Goal: Book appointment/travel/reservation

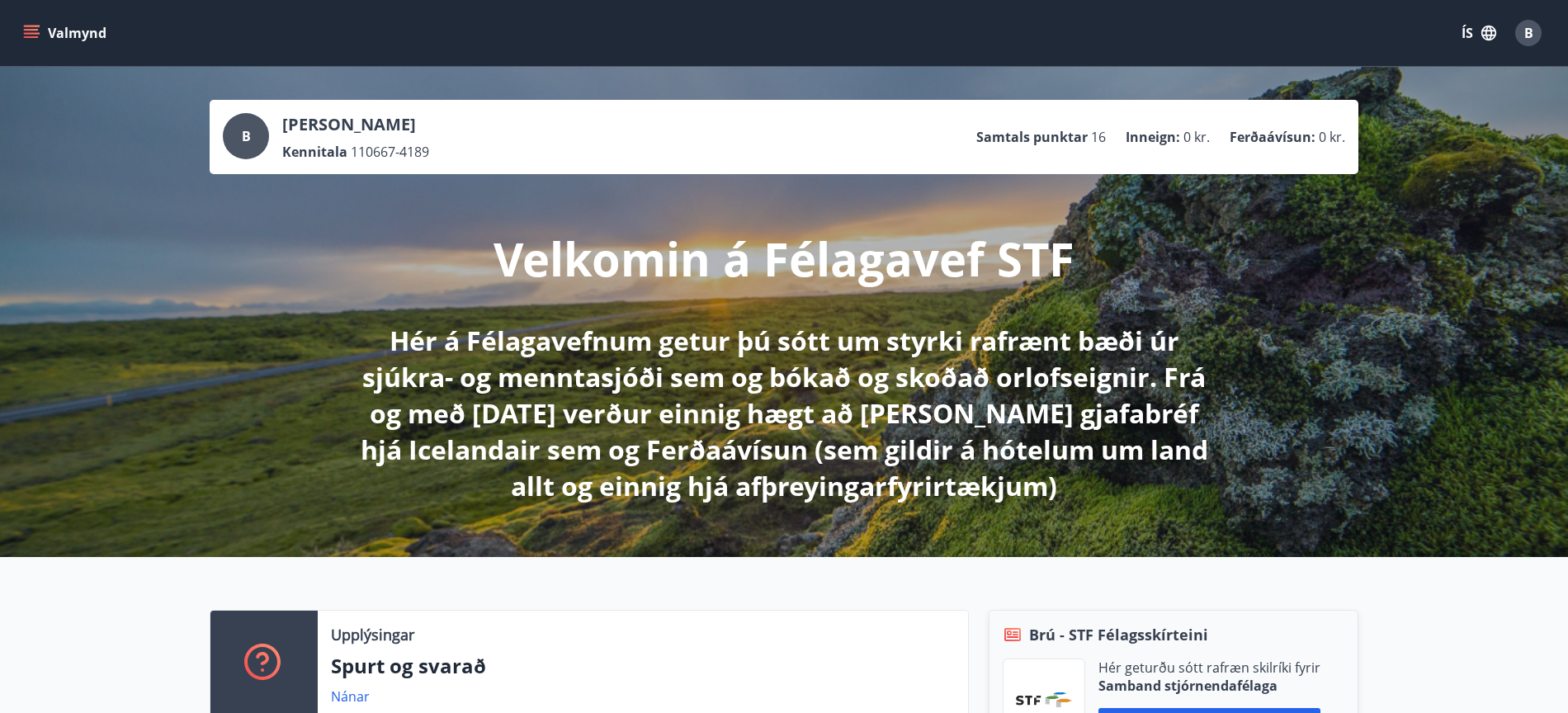
click at [32, 31] on icon "menu" at bounding box center [31, 32] width 17 height 17
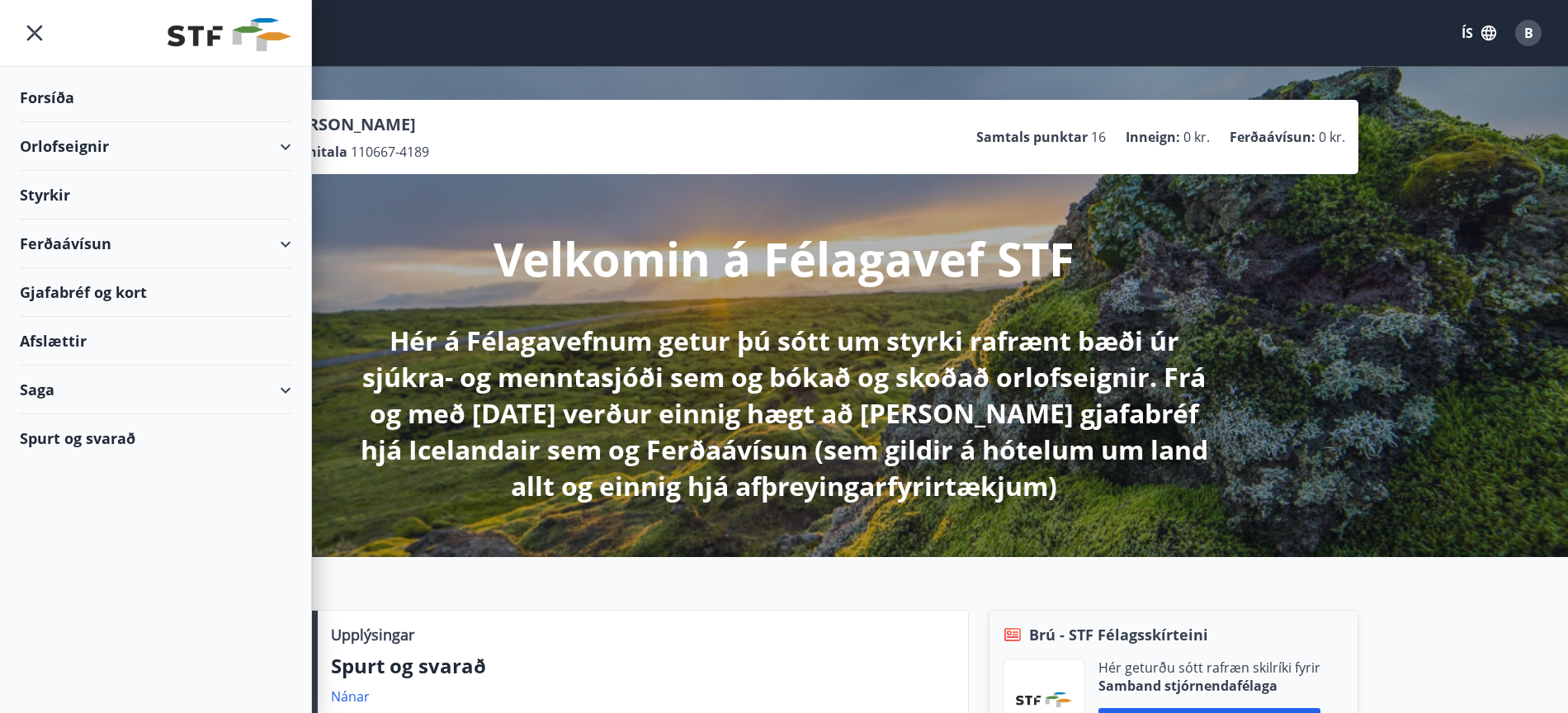
click at [281, 148] on div "Orlofseignir" at bounding box center [156, 146] width 271 height 49
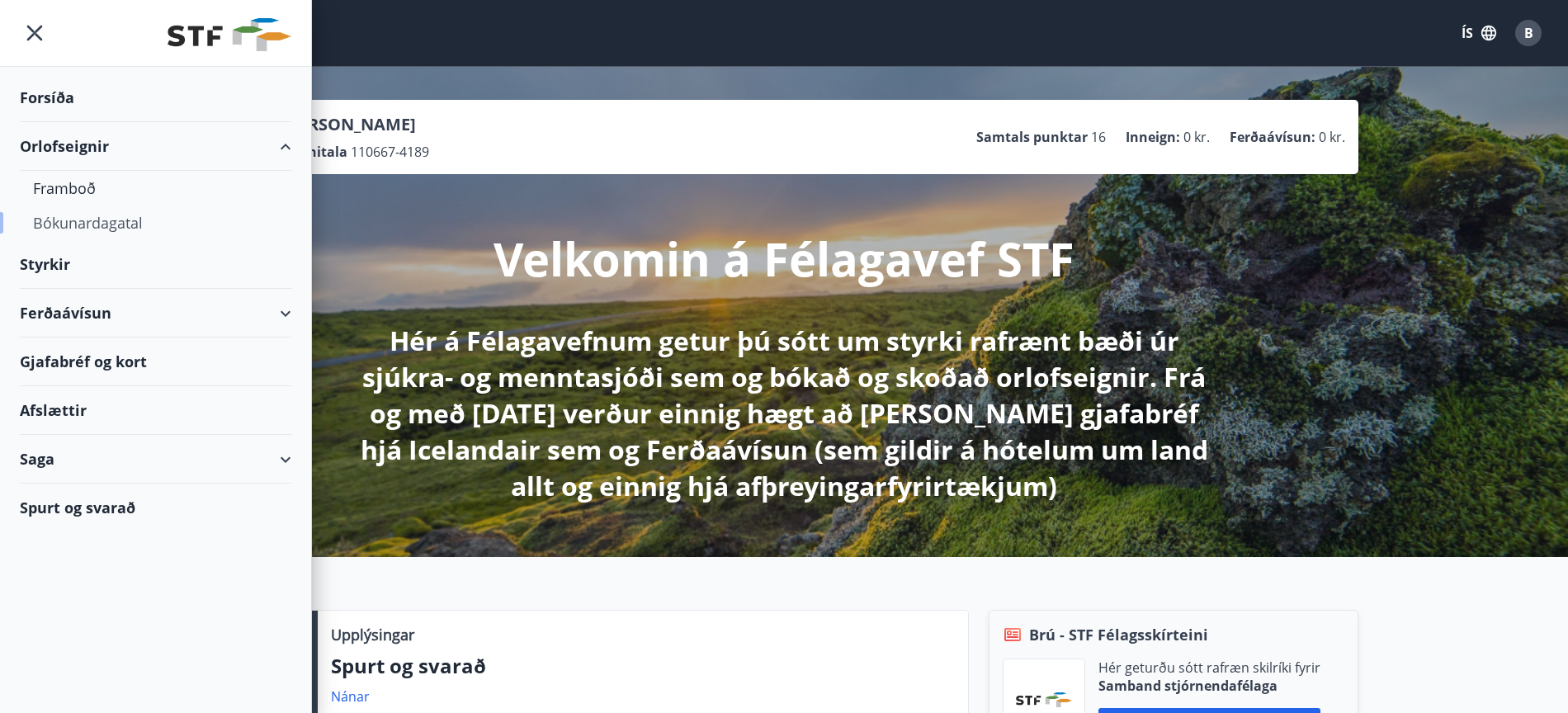
click at [82, 222] on div "Bókunardagatal" at bounding box center [156, 223] width 245 height 35
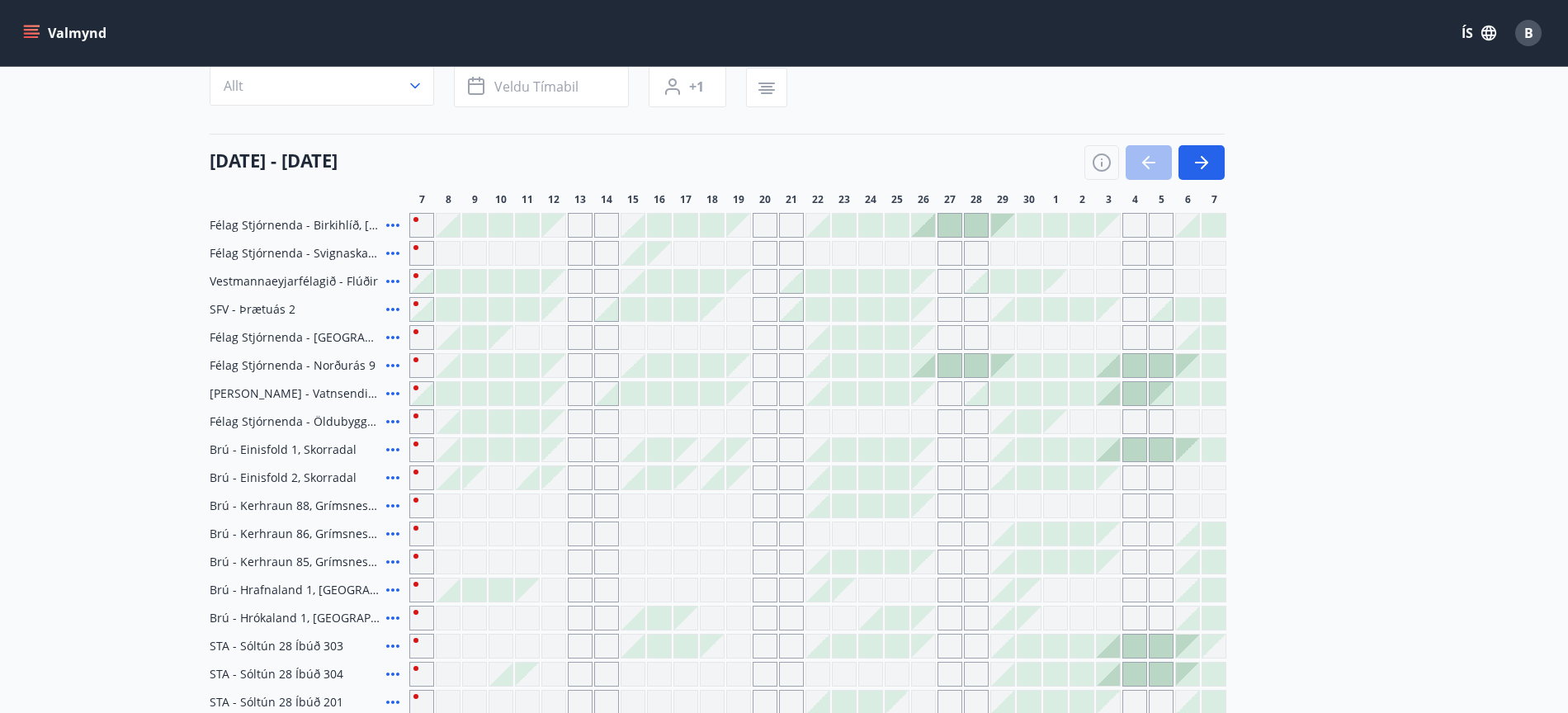
scroll to position [151, 0]
click at [423, 308] on div at bounding box center [421, 306] width 23 height 24
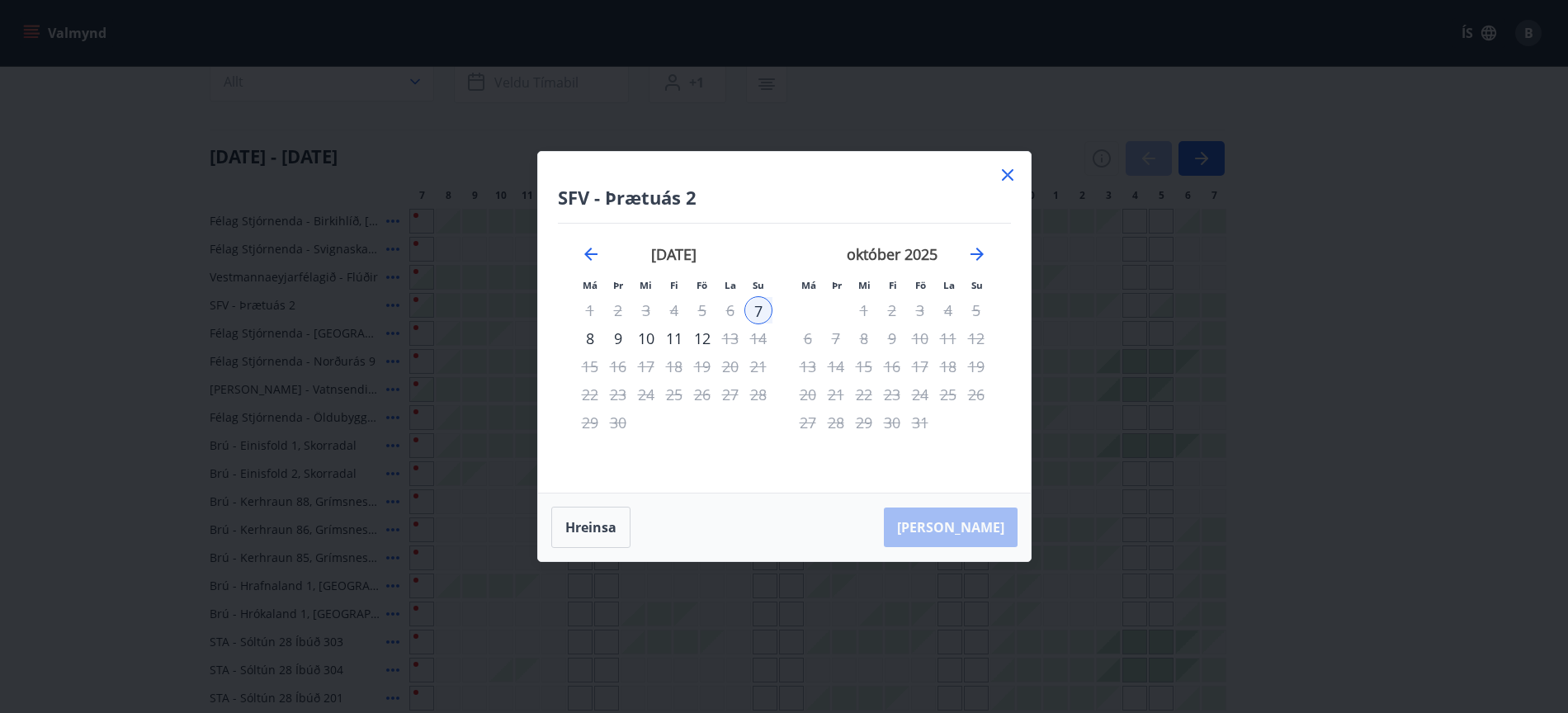
click at [616, 340] on div "9" at bounding box center [618, 339] width 28 height 28
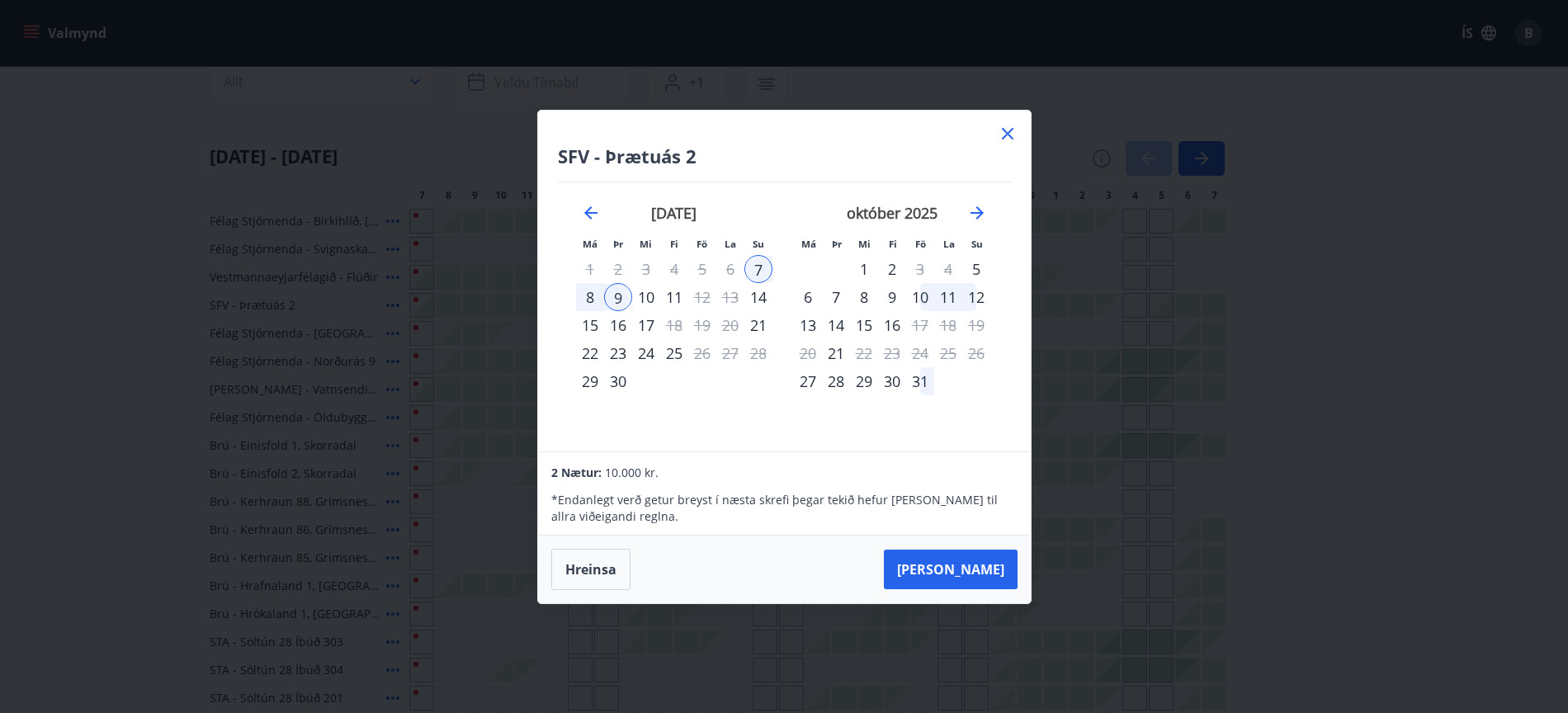
click at [1009, 131] on icon at bounding box center [1007, 133] width 11 height 11
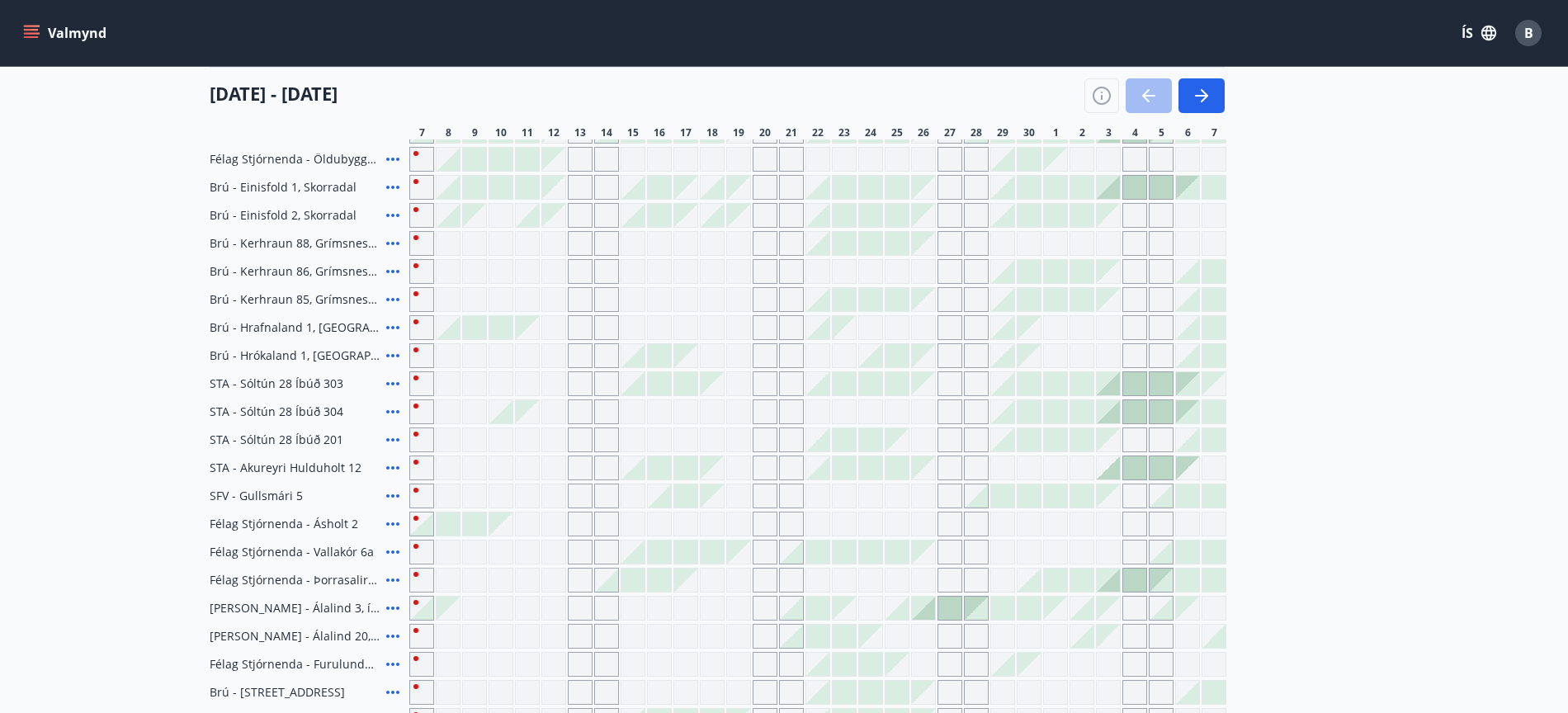
scroll to position [410, 0]
click at [393, 523] on icon at bounding box center [392, 522] width 13 height 3
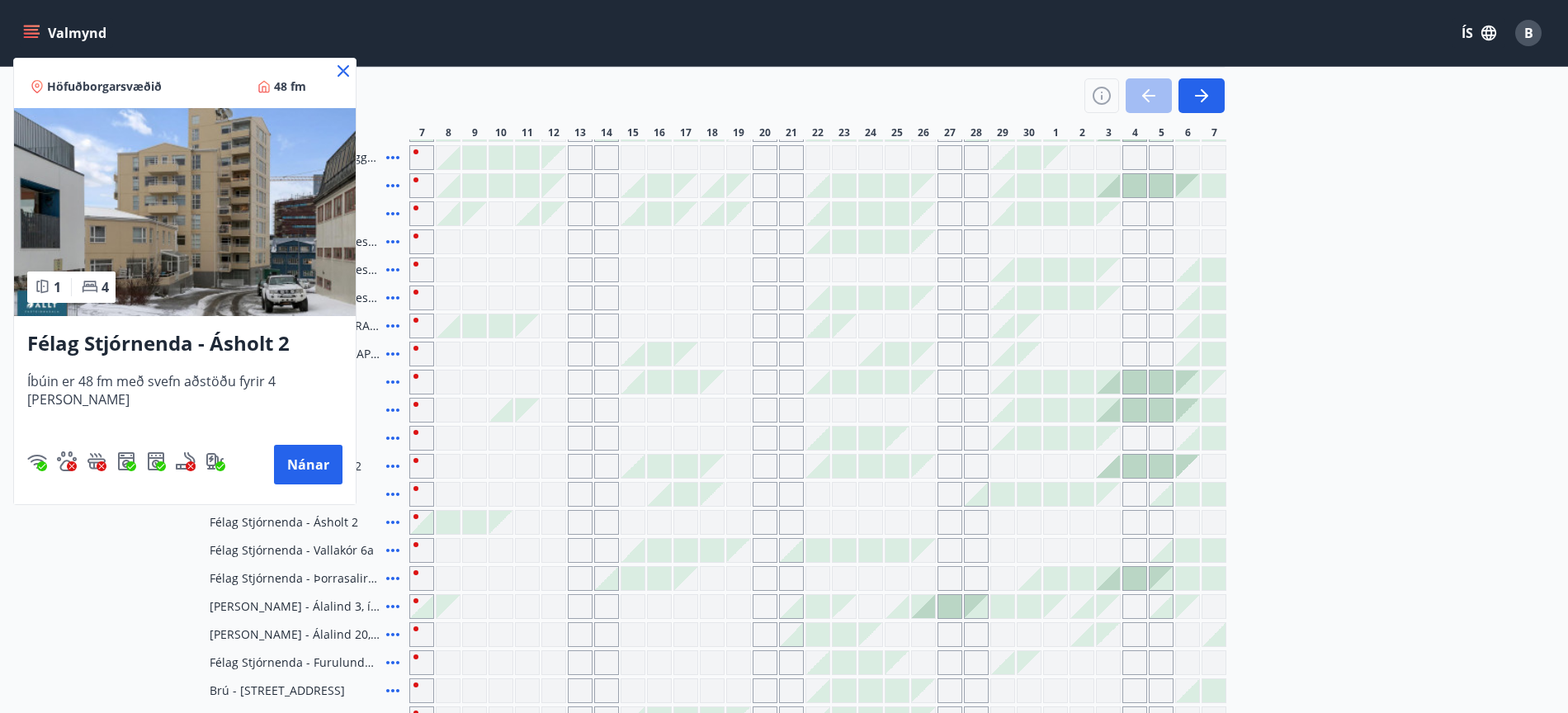
click at [333, 66] on icon at bounding box center [343, 71] width 20 height 20
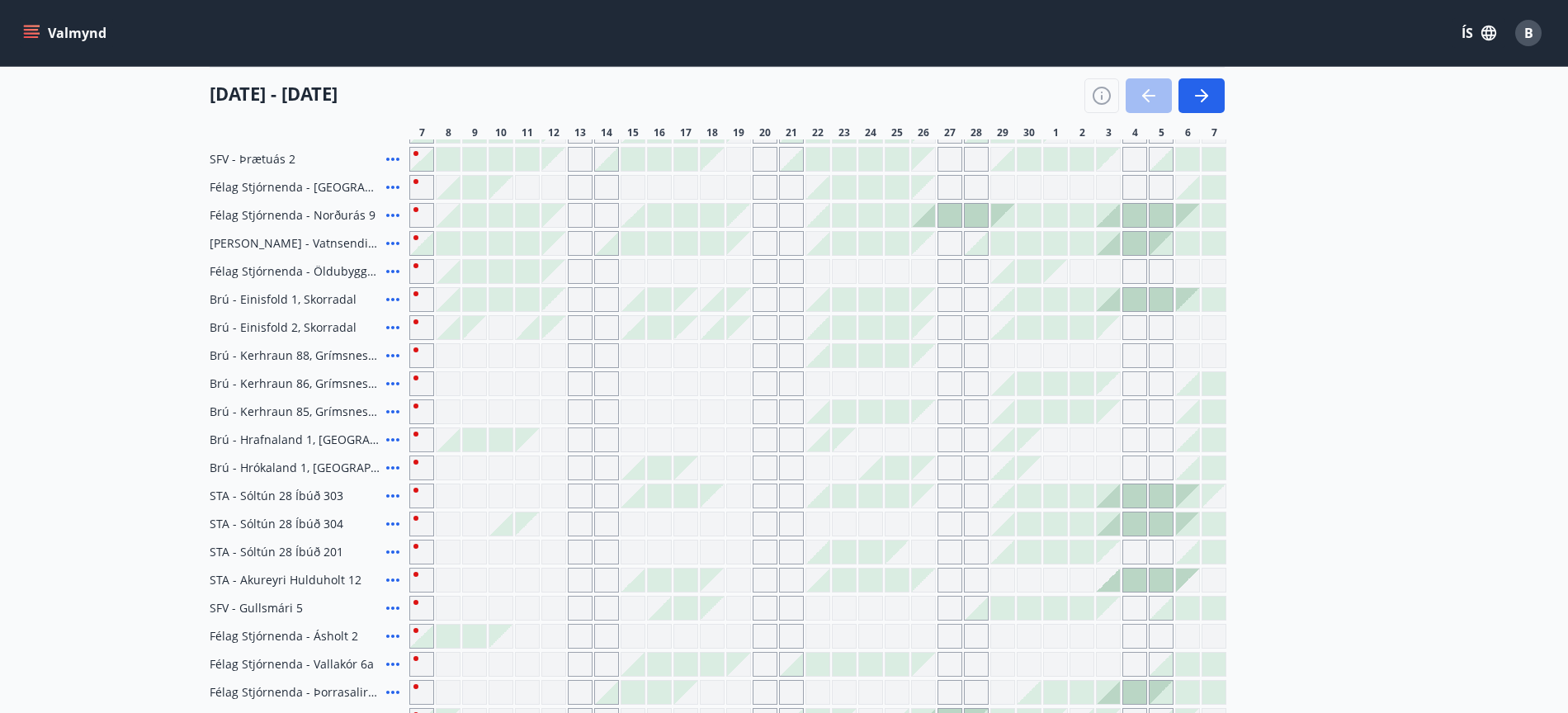
scroll to position [298, 0]
click at [392, 439] on icon at bounding box center [392, 439] width 13 height 3
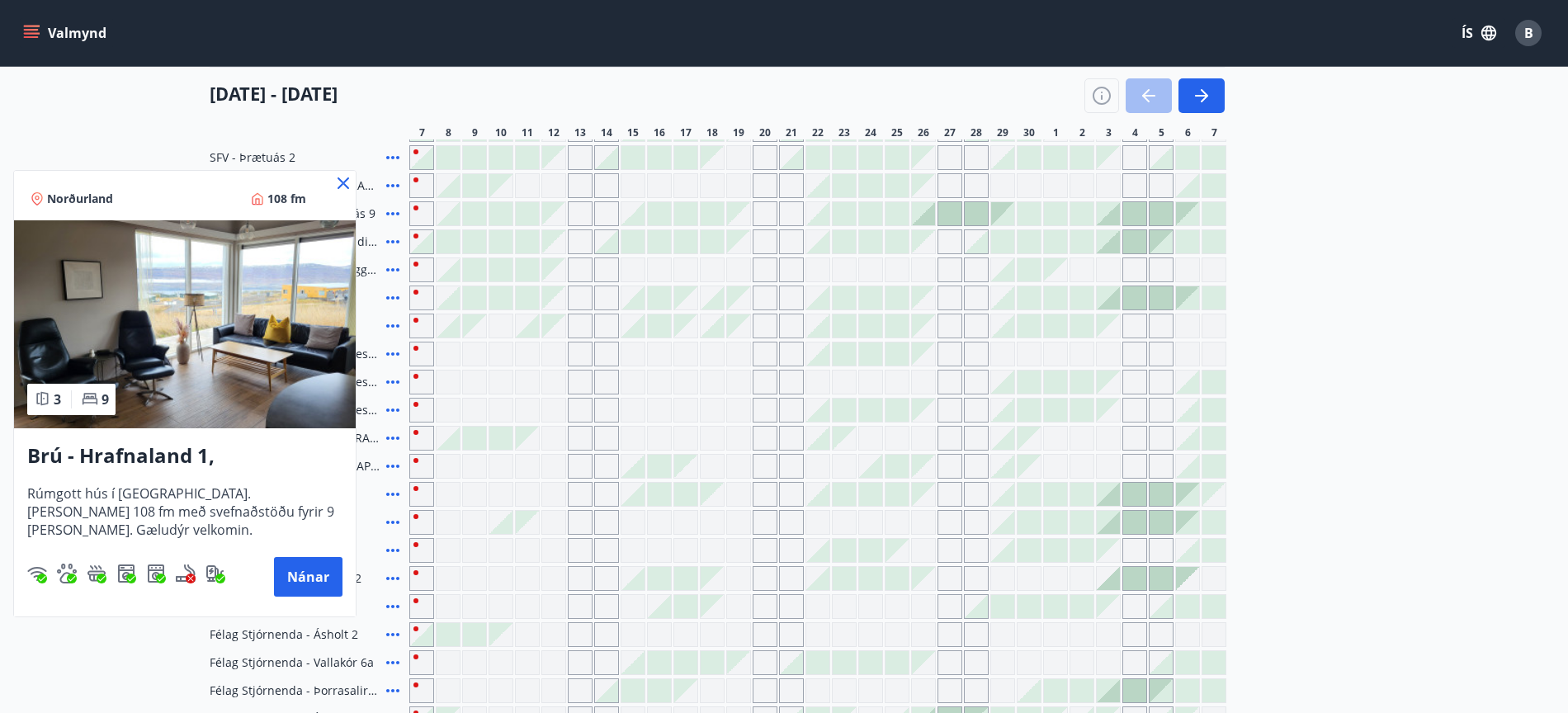
click at [344, 179] on icon at bounding box center [343, 183] width 20 height 20
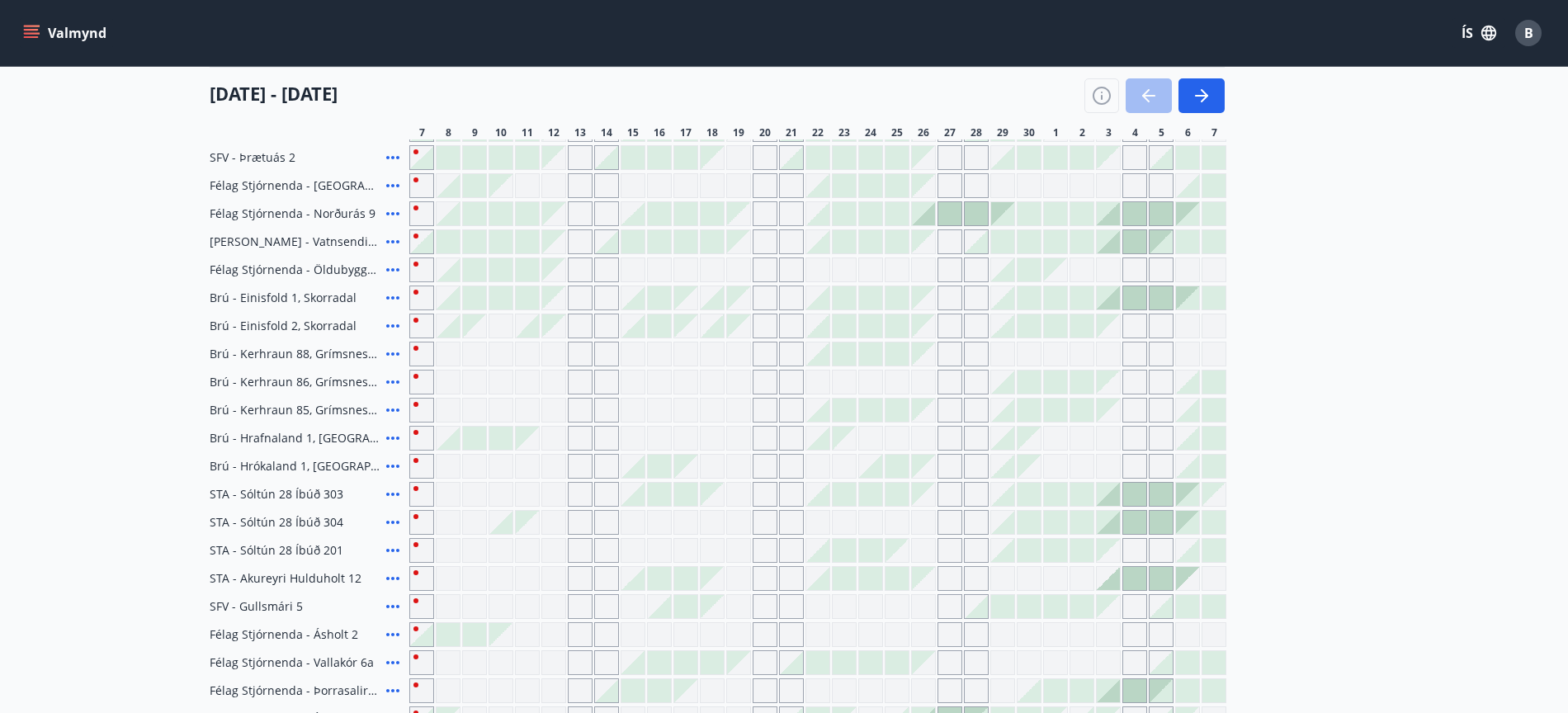
click at [448, 444] on div at bounding box center [448, 438] width 23 height 24
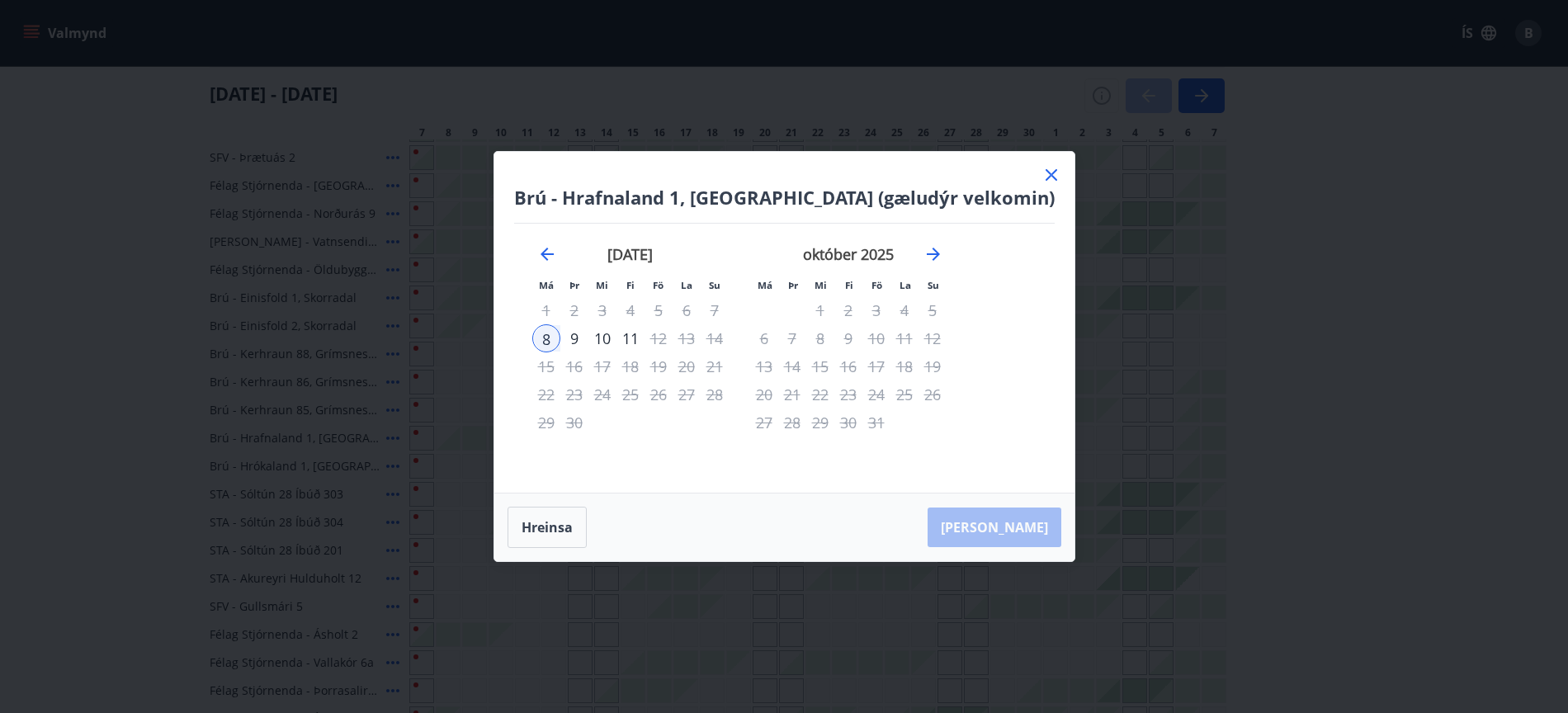
click at [1046, 173] on icon at bounding box center [1051, 174] width 11 height 11
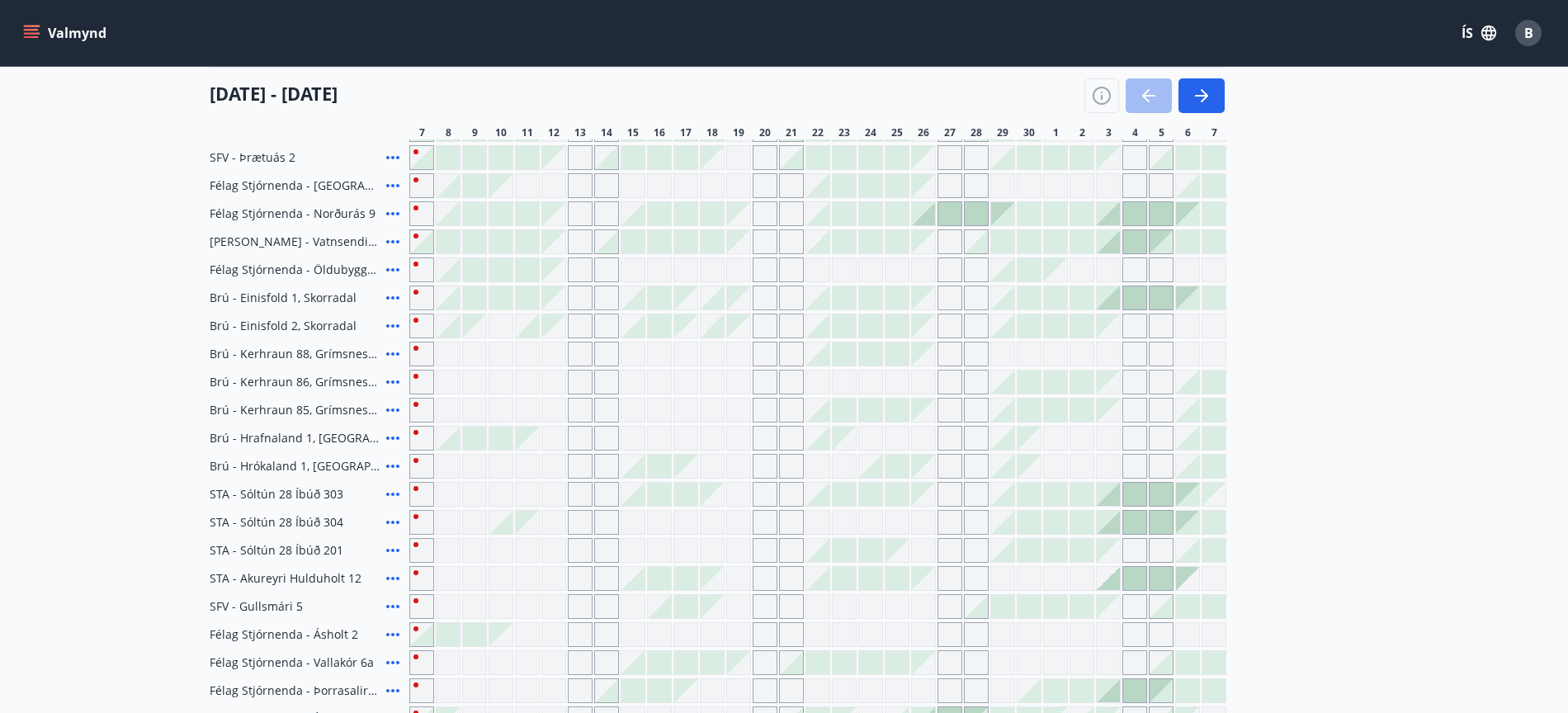
click at [393, 240] on icon at bounding box center [392, 242] width 13 height 3
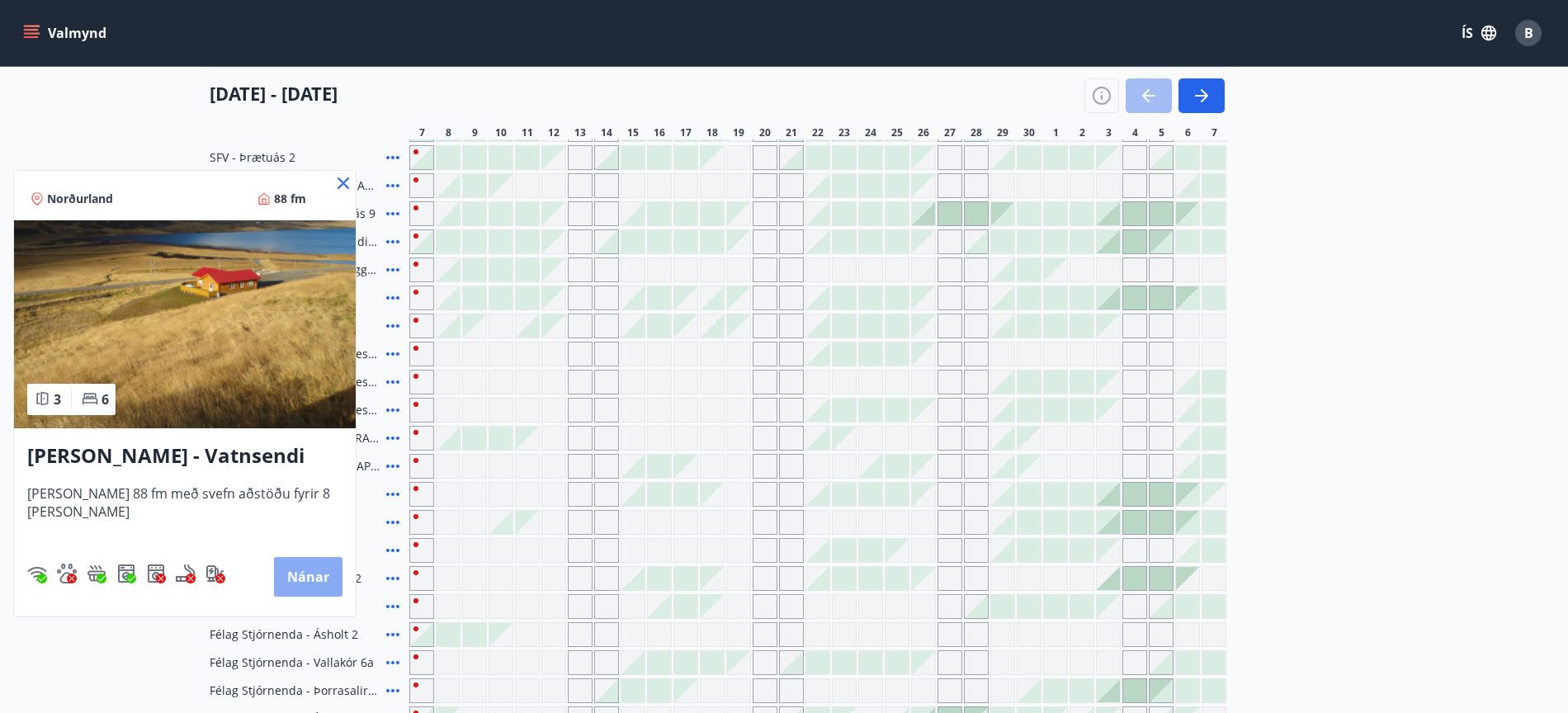
click at [283, 568] on button "Nánar" at bounding box center [308, 577] width 69 height 40
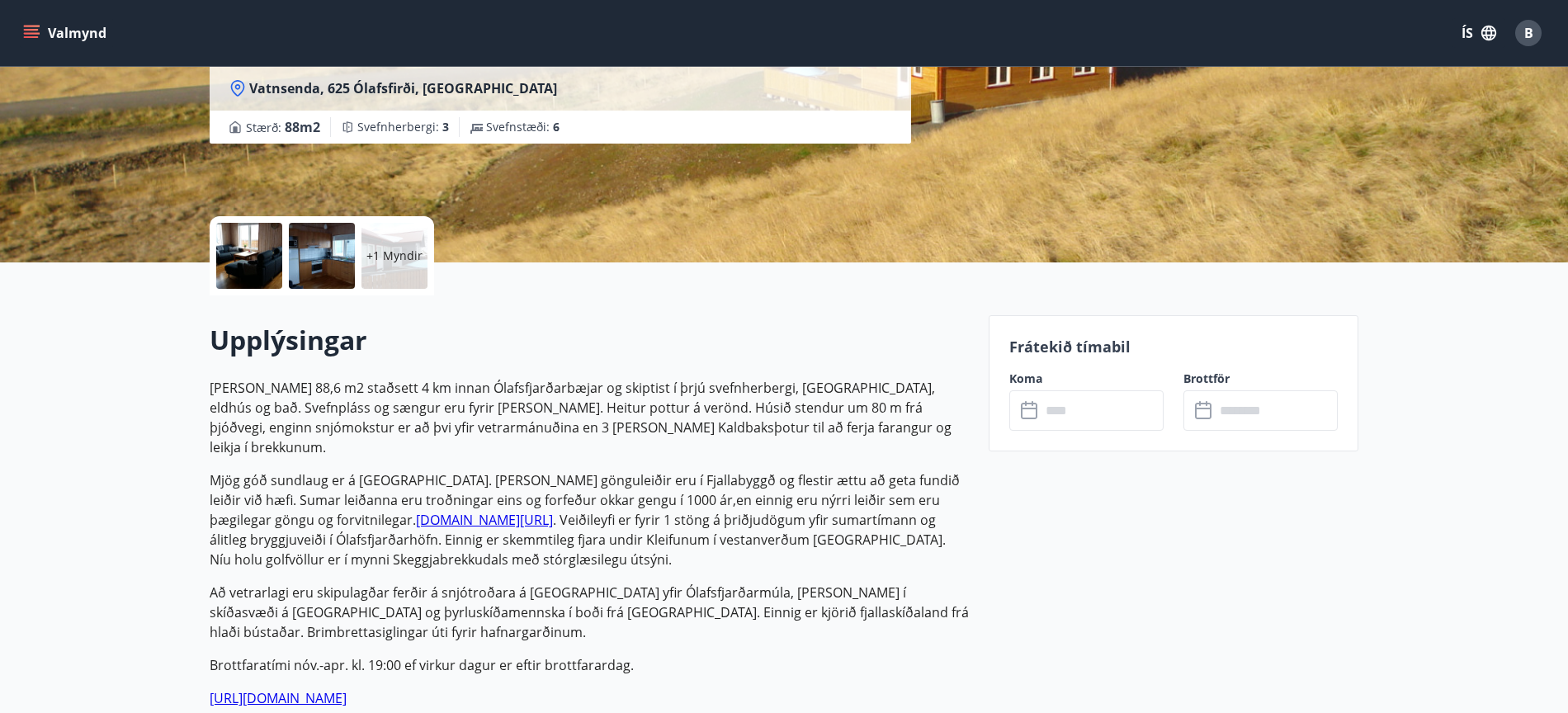
scroll to position [82, 0]
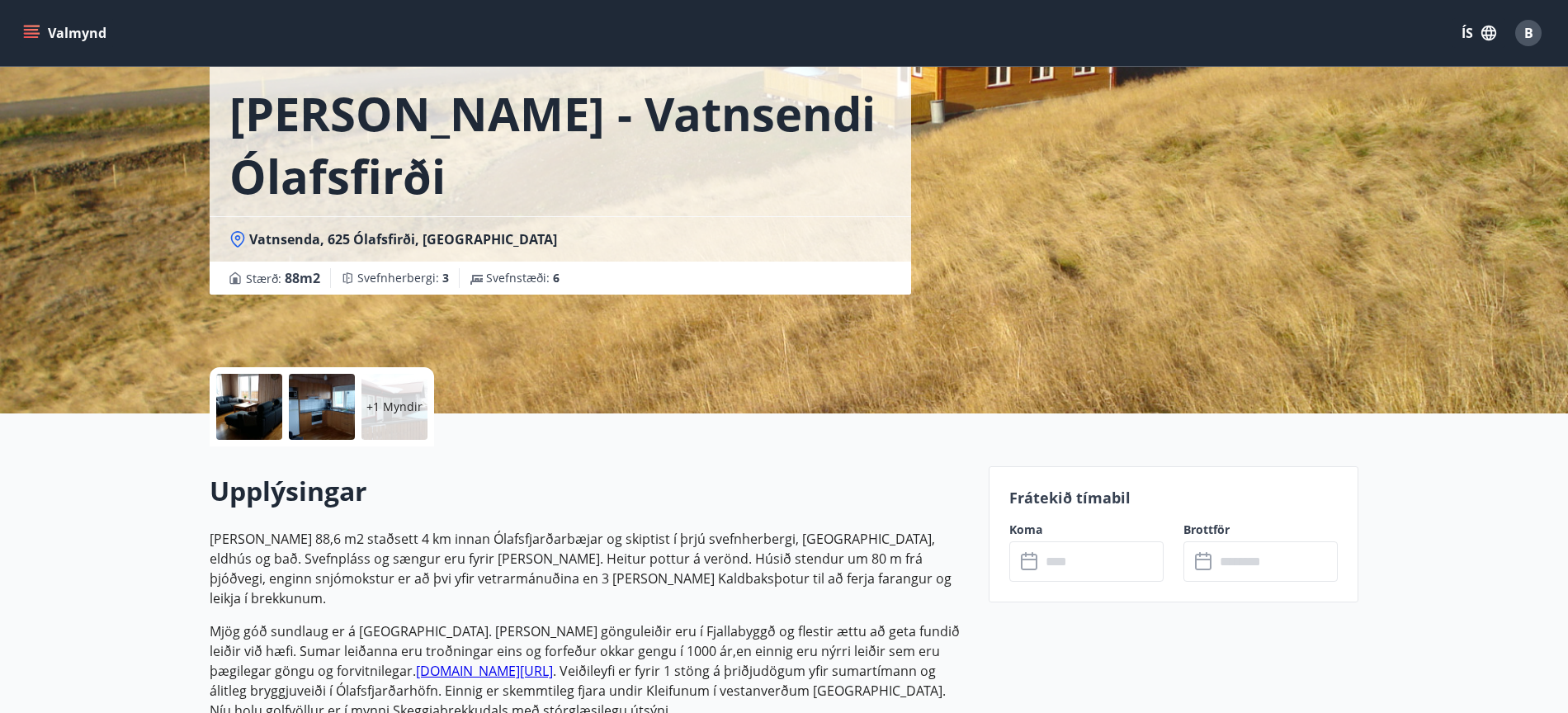
click at [264, 408] on div at bounding box center [249, 407] width 66 height 66
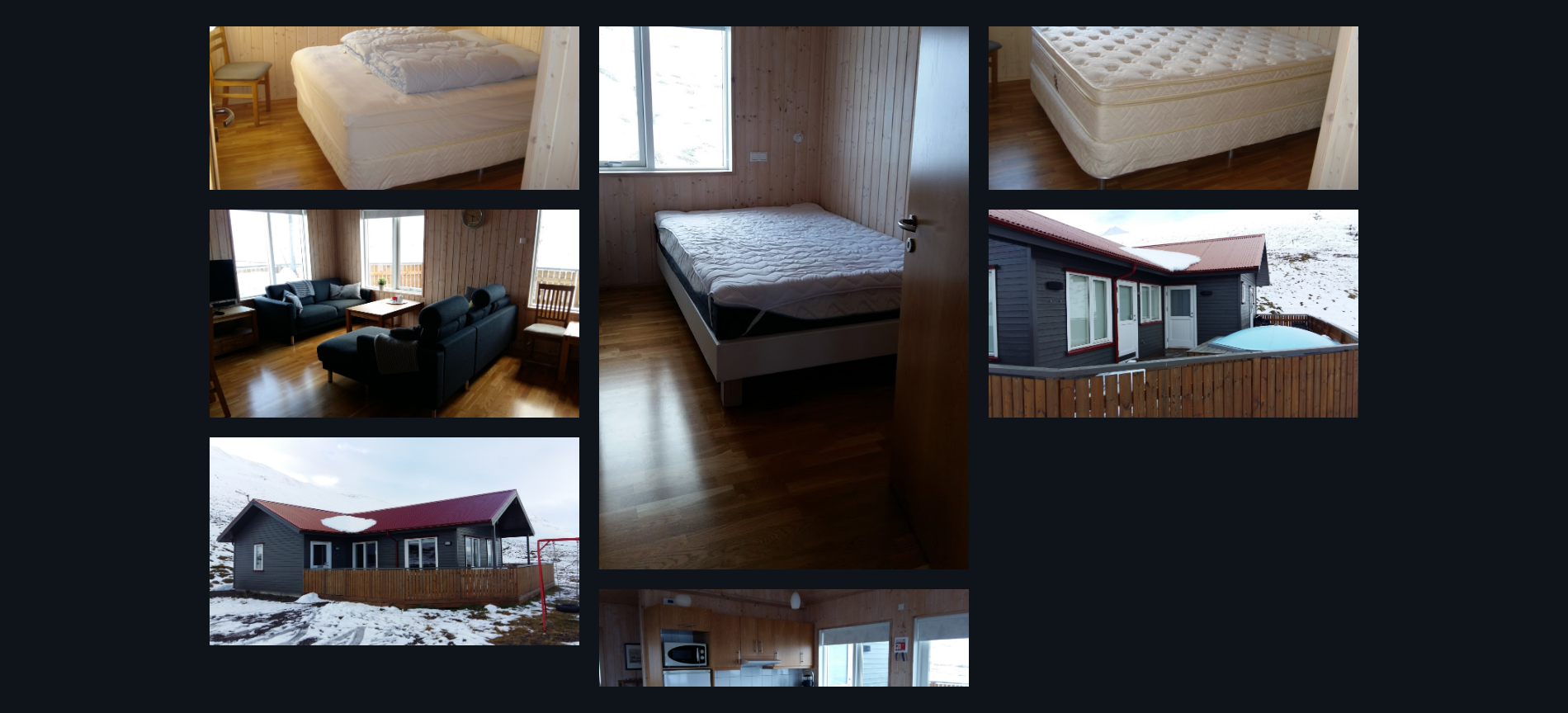
scroll to position [0, 0]
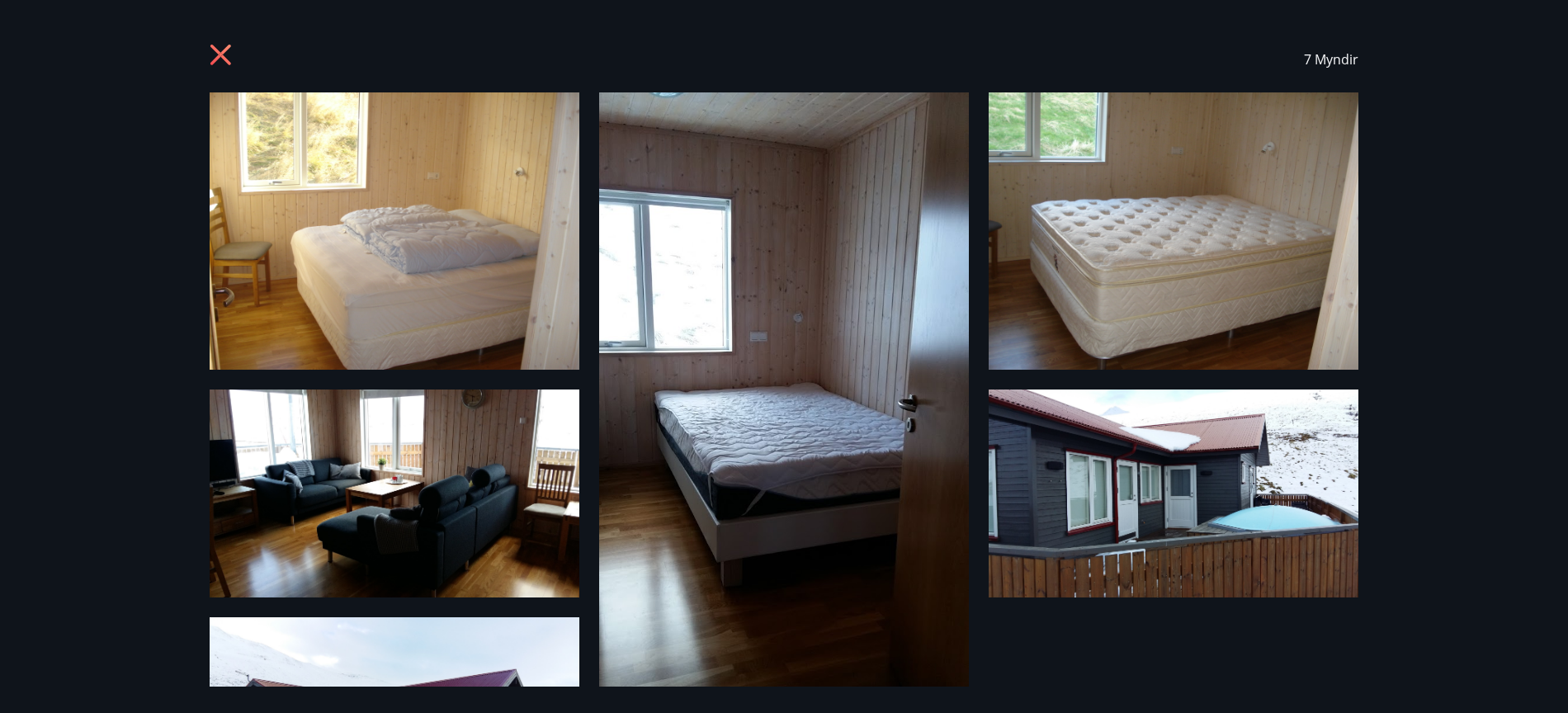
click at [219, 55] on icon at bounding box center [220, 55] width 4 height 4
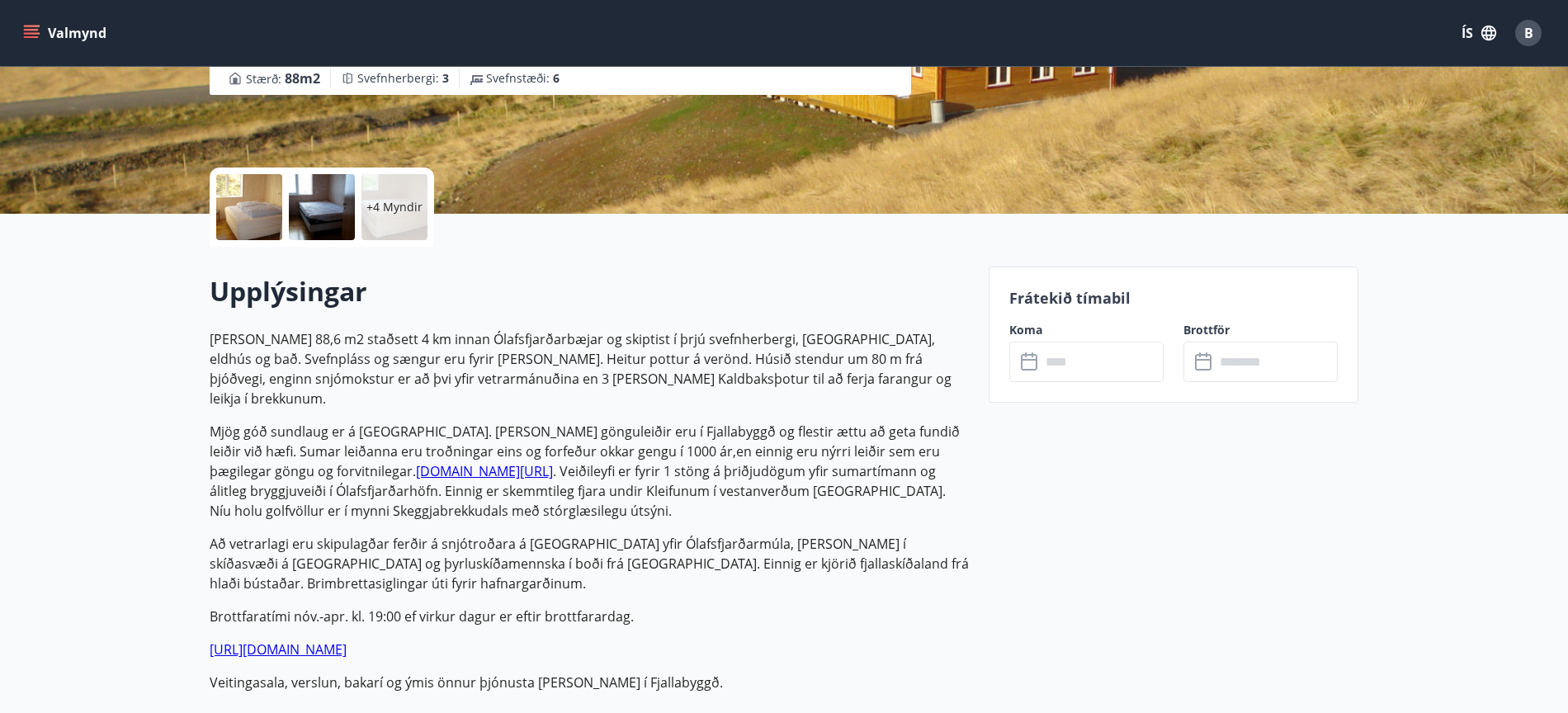
scroll to position [284, 0]
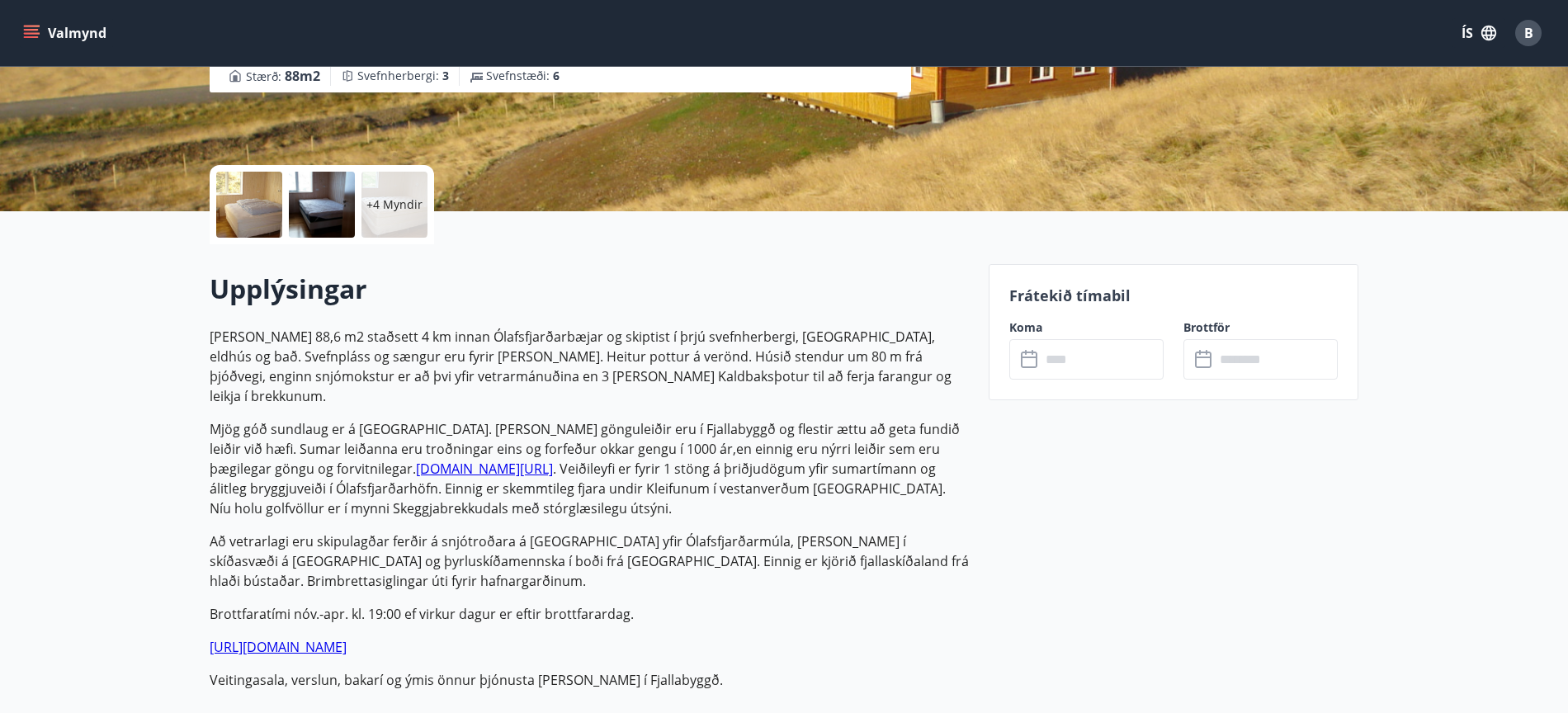
click at [1059, 367] on input "text" at bounding box center [1102, 360] width 123 height 40
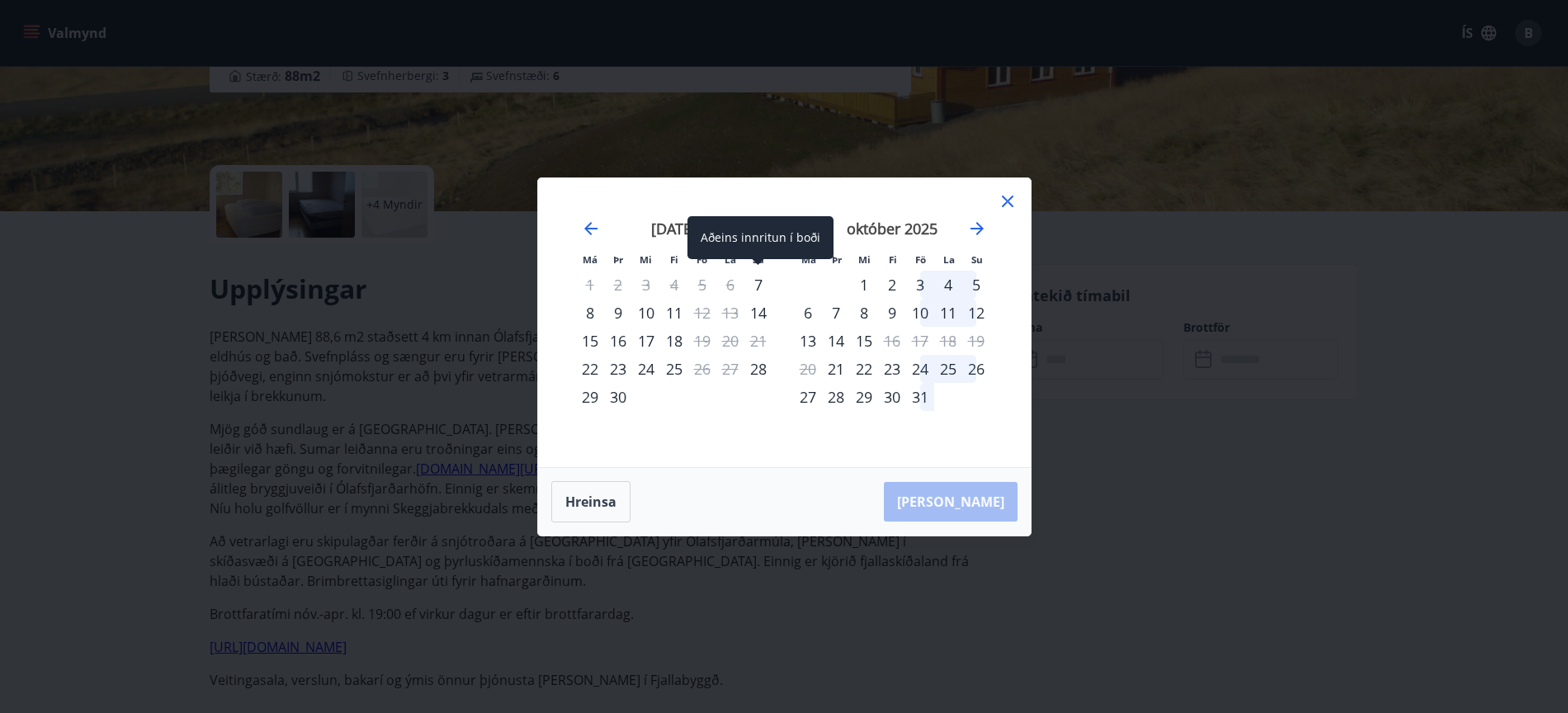
click at [757, 282] on div "7" at bounding box center [758, 285] width 28 height 28
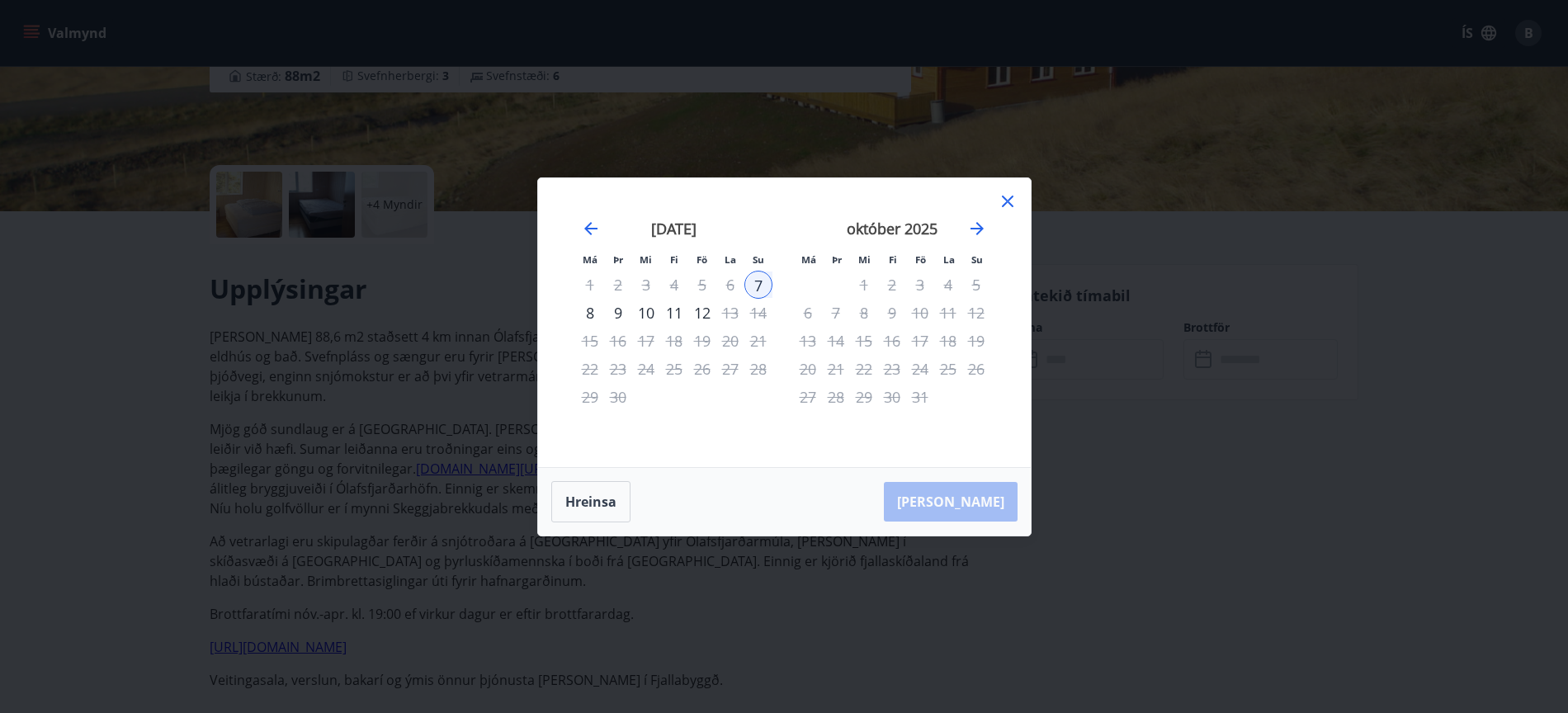
click at [617, 312] on div "9" at bounding box center [618, 313] width 28 height 28
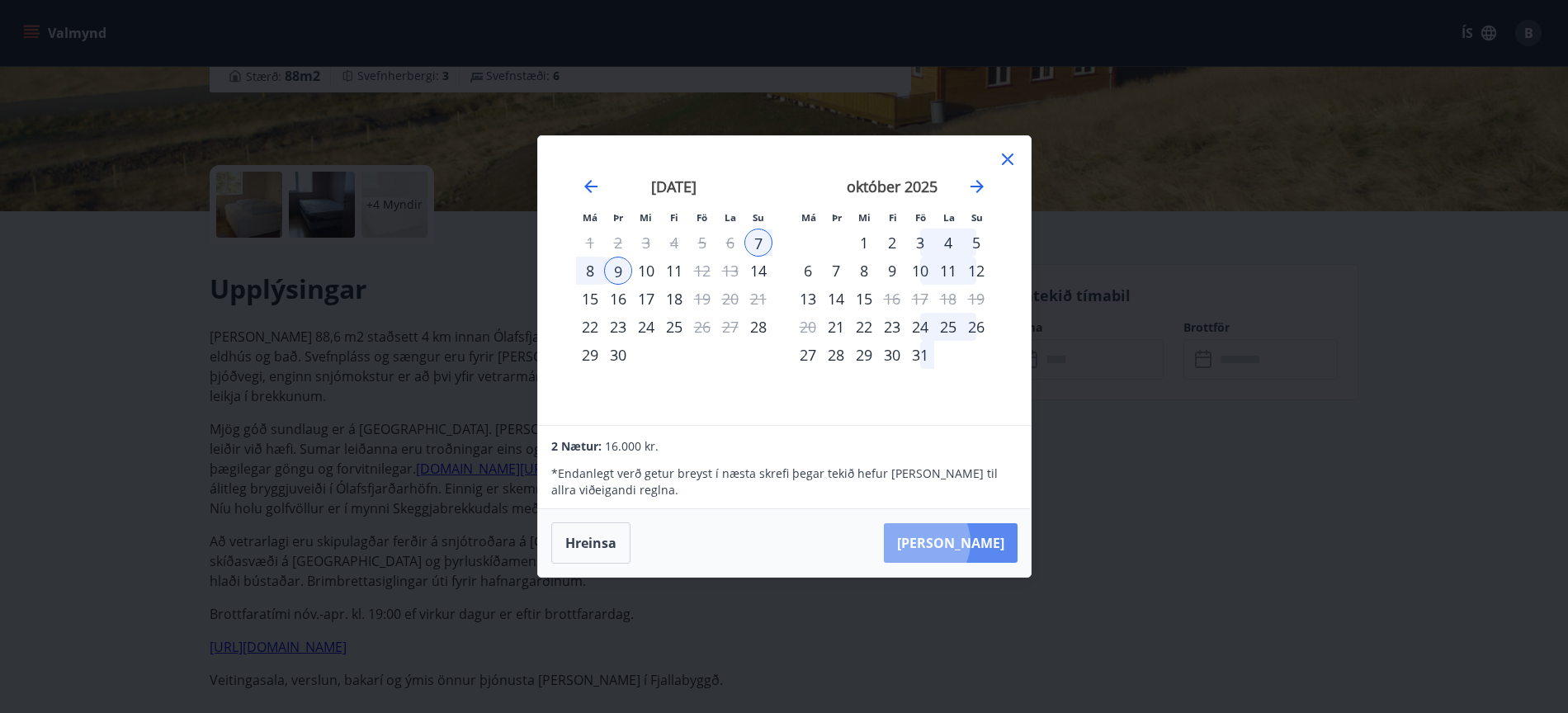
click at [971, 542] on button "[PERSON_NAME]" at bounding box center [951, 543] width 134 height 40
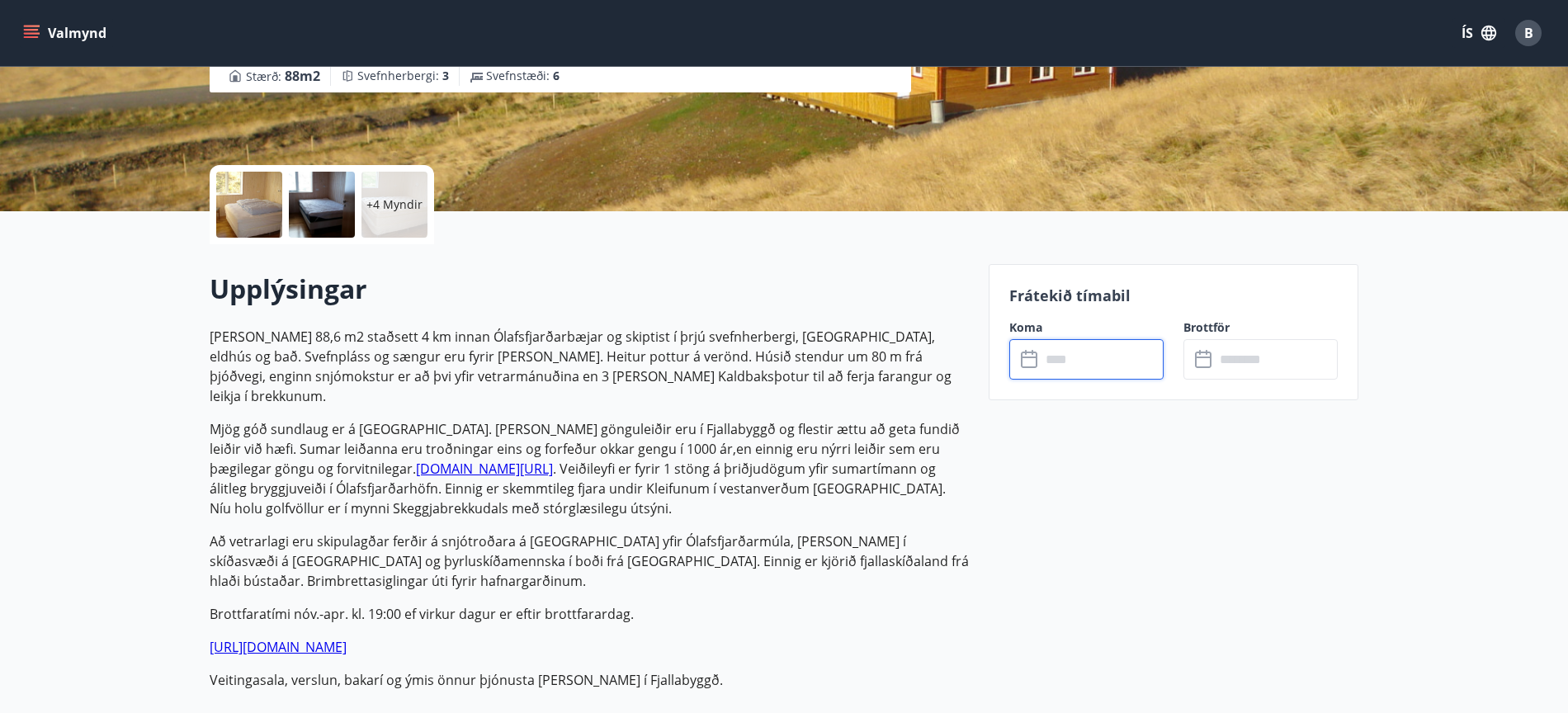
type input "******"
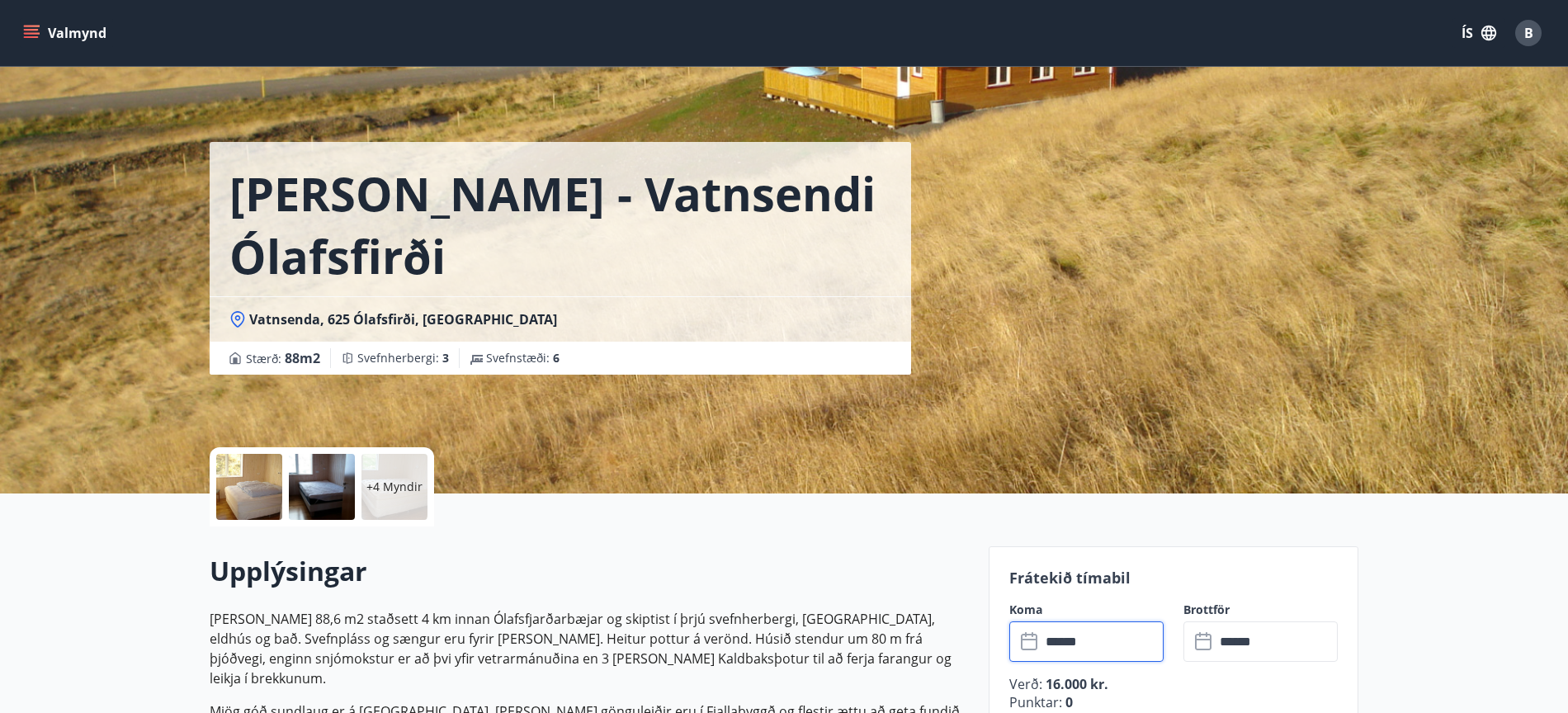
scroll to position [0, 0]
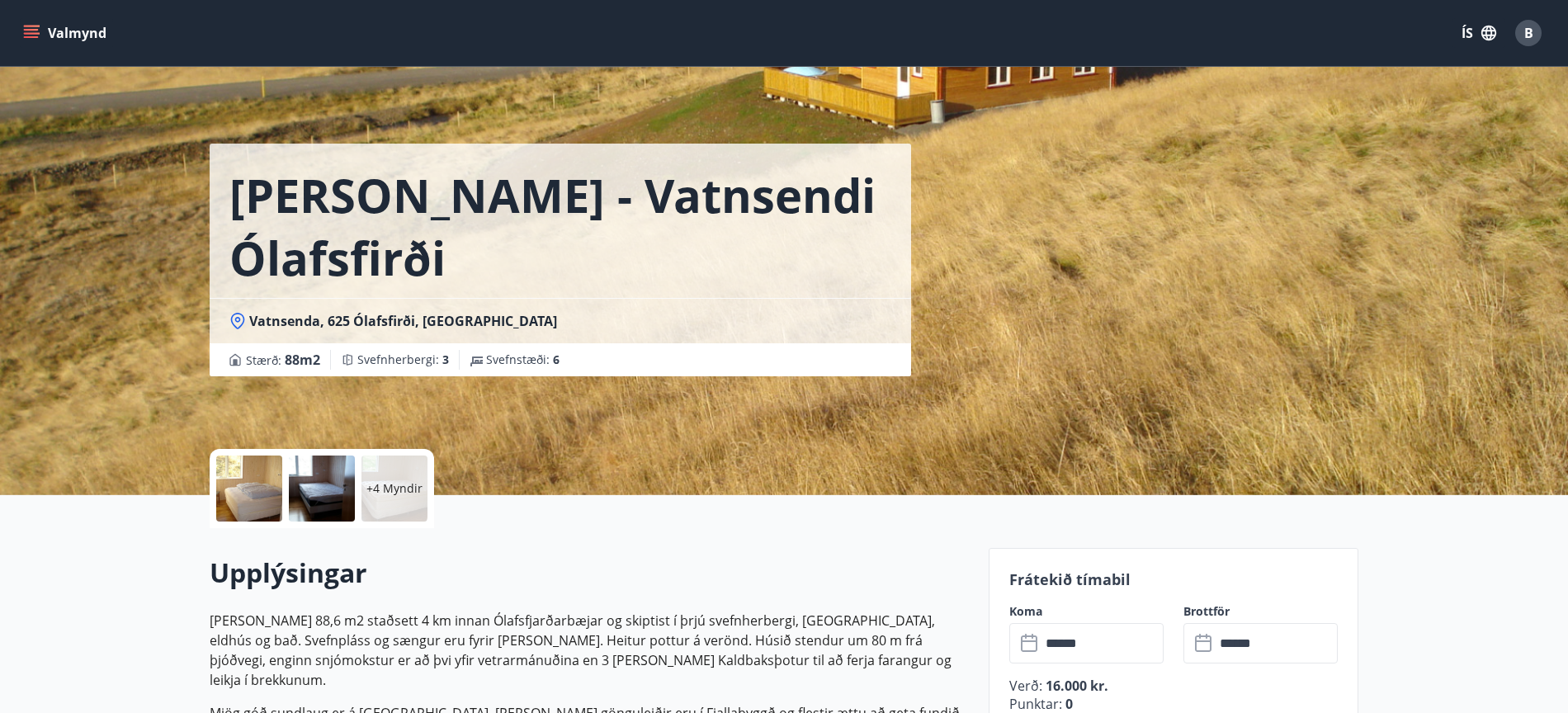
click at [392, 491] on p "+4 Myndir" at bounding box center [394, 488] width 56 height 17
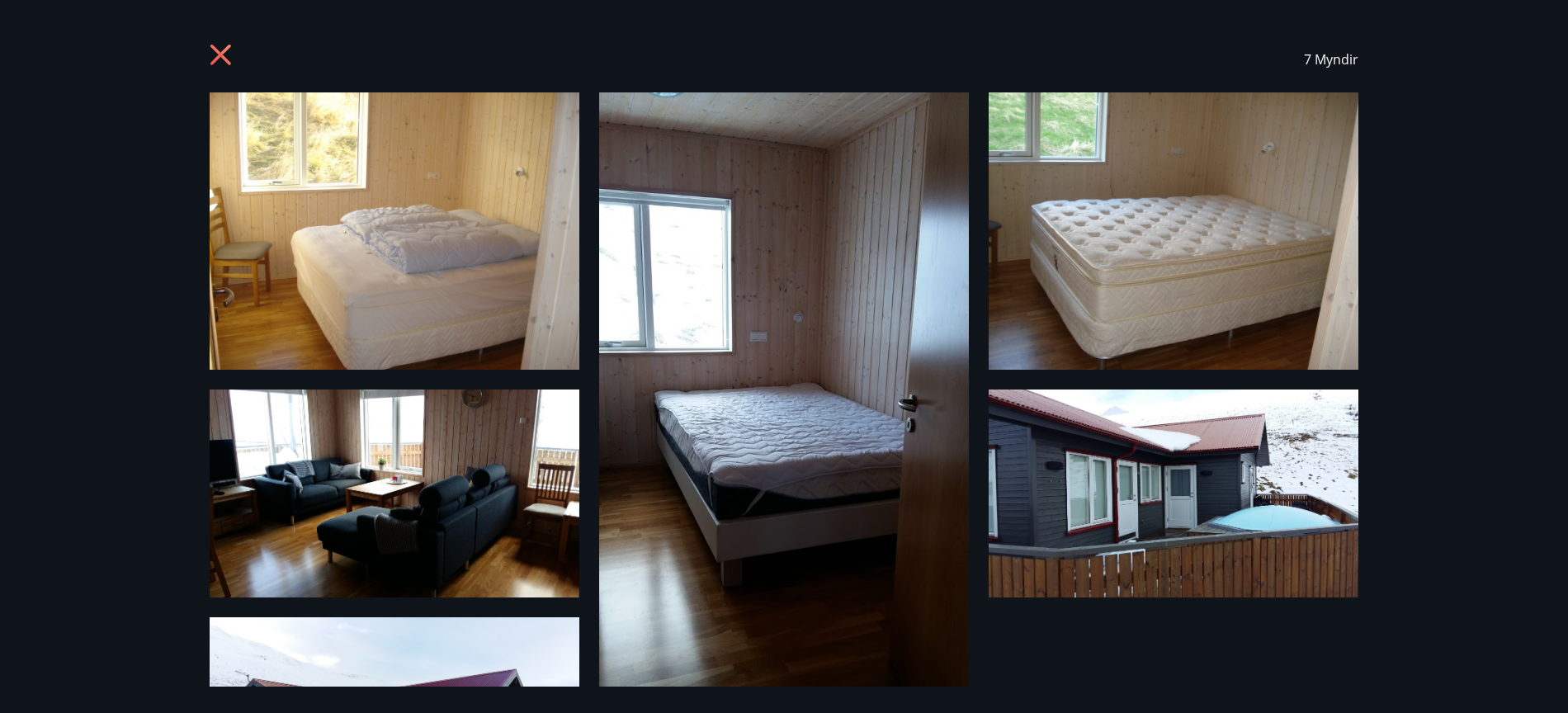
click at [224, 56] on icon at bounding box center [223, 57] width 26 height 26
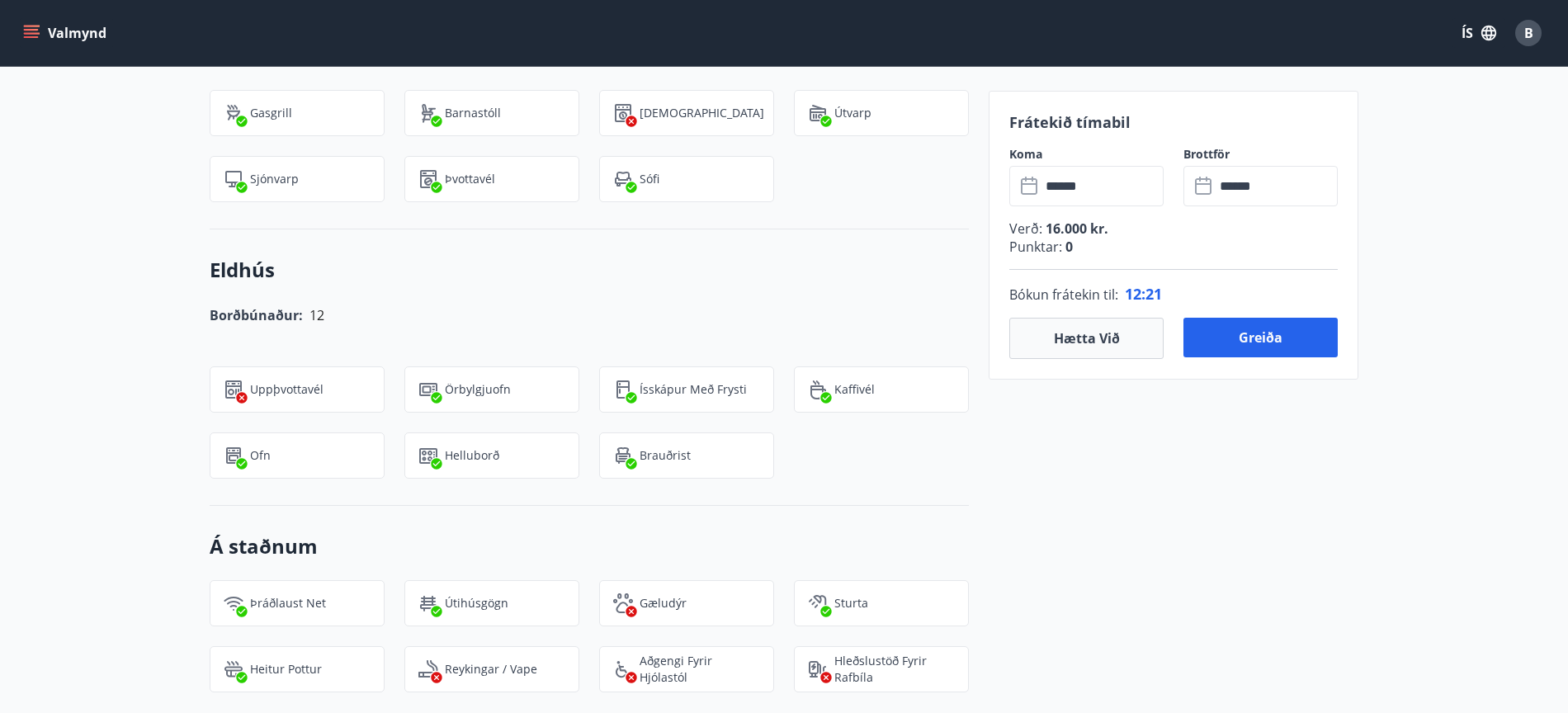
scroll to position [1624, 0]
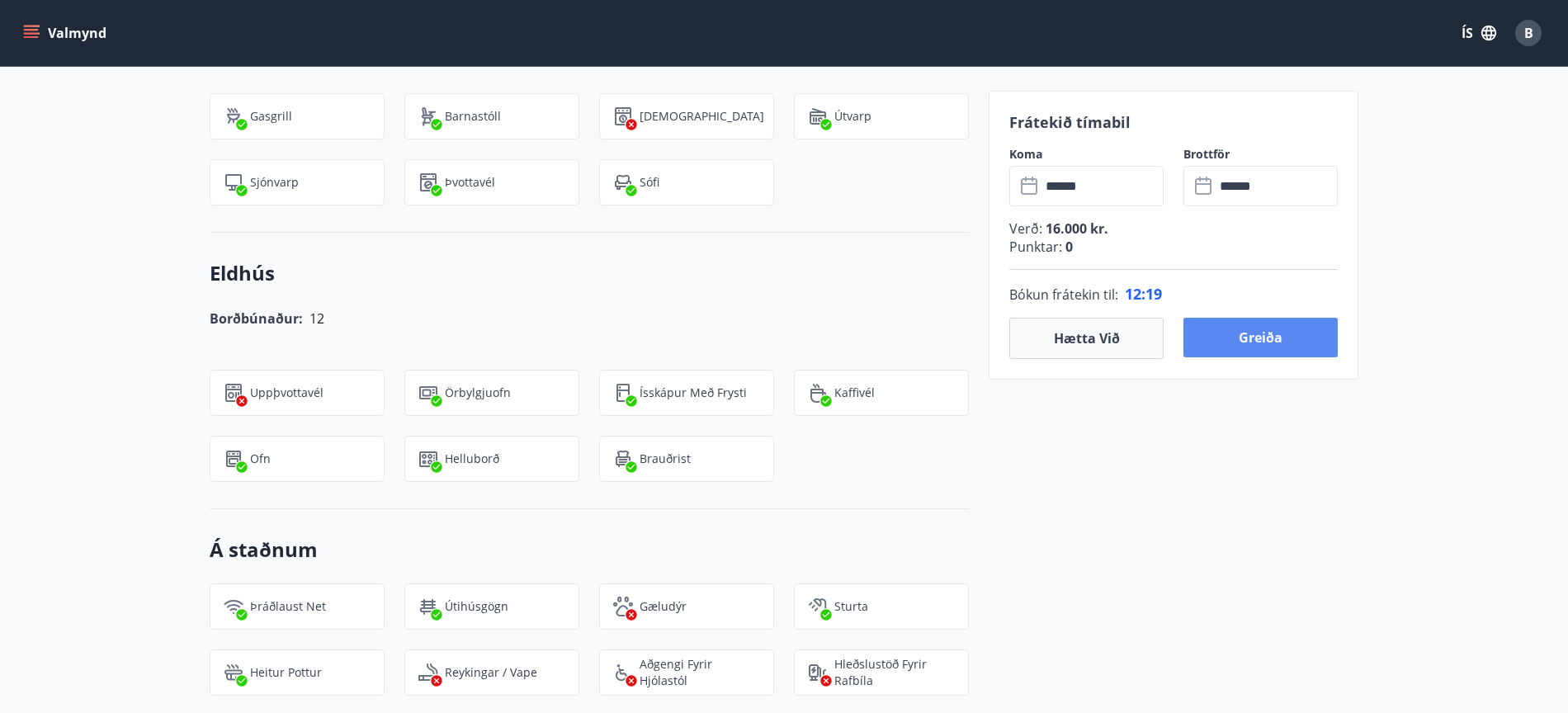
click at [1256, 337] on button "Greiða" at bounding box center [1260, 338] width 154 height 40
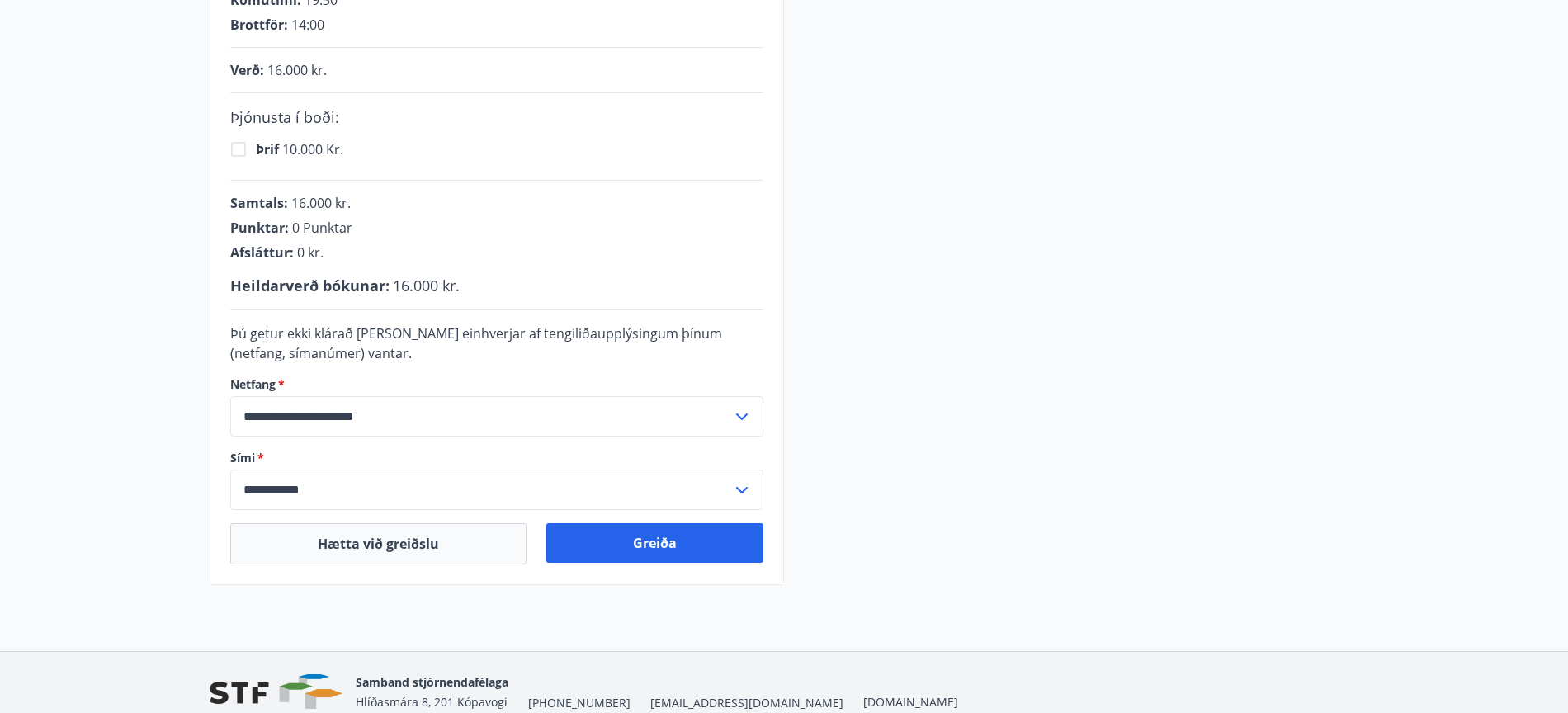
scroll to position [387, 0]
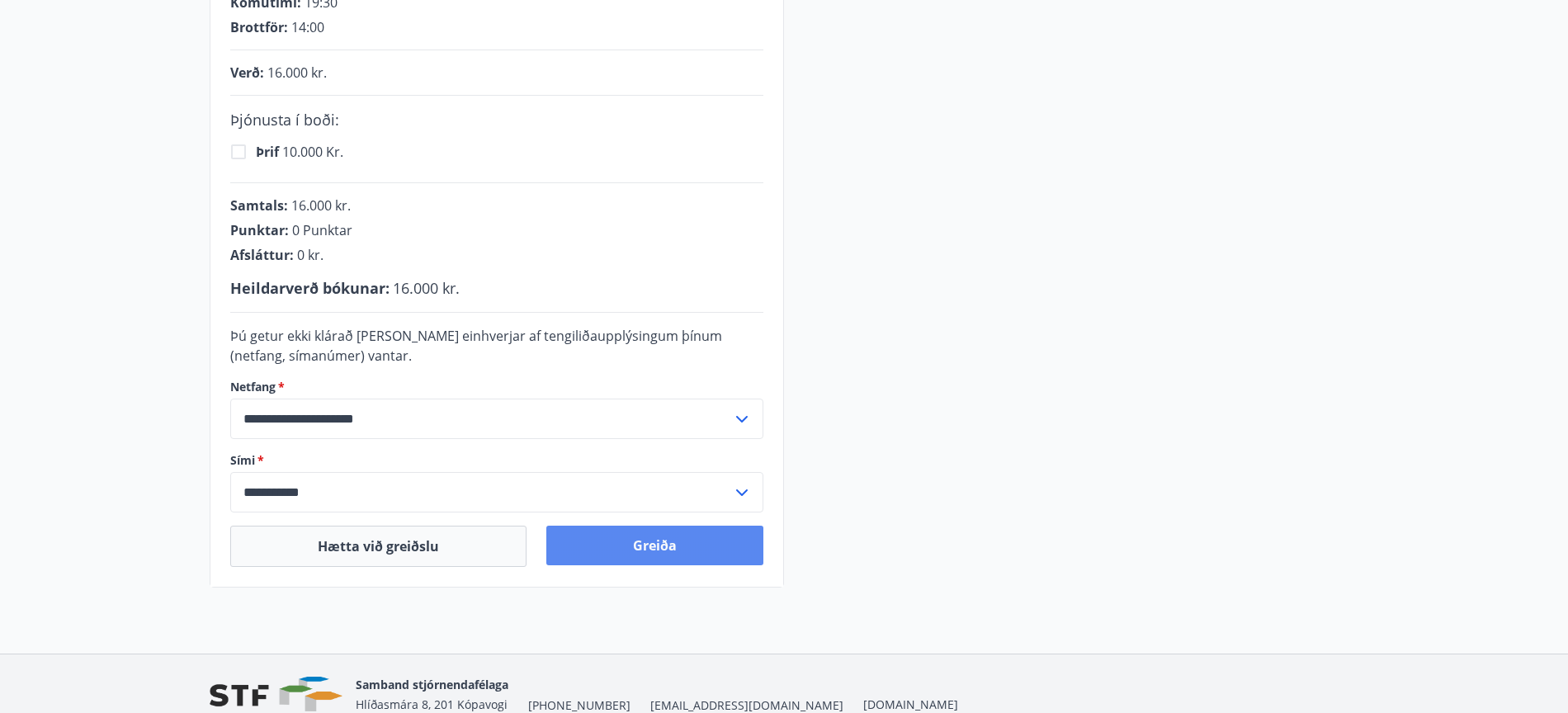
click at [652, 546] on button "Greiða" at bounding box center [654, 546] width 217 height 40
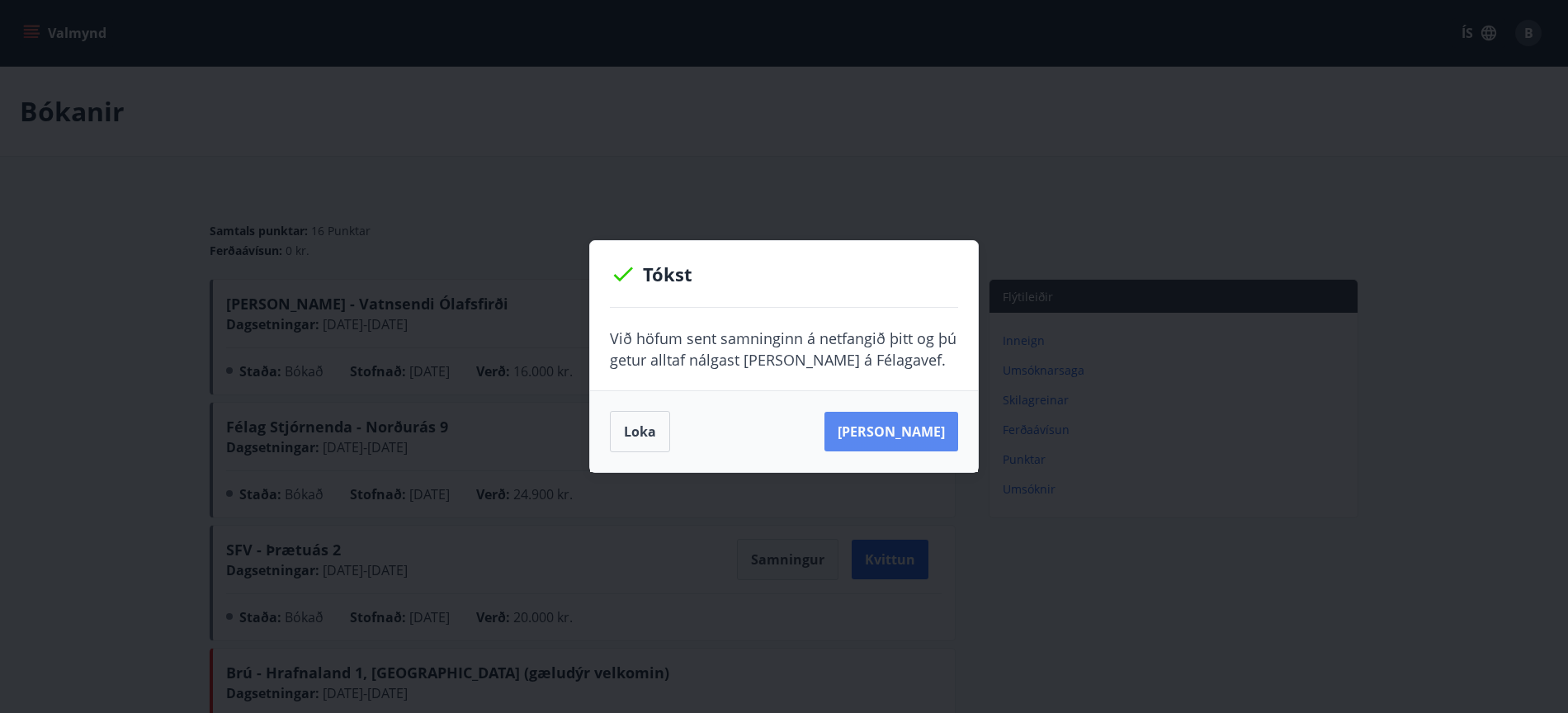
click at [901, 431] on button "[PERSON_NAME]" at bounding box center [891, 432] width 134 height 40
click at [903, 432] on button "Sjá samning" at bounding box center [891, 432] width 134 height 40
click at [642, 433] on button "Loka" at bounding box center [640, 431] width 60 height 41
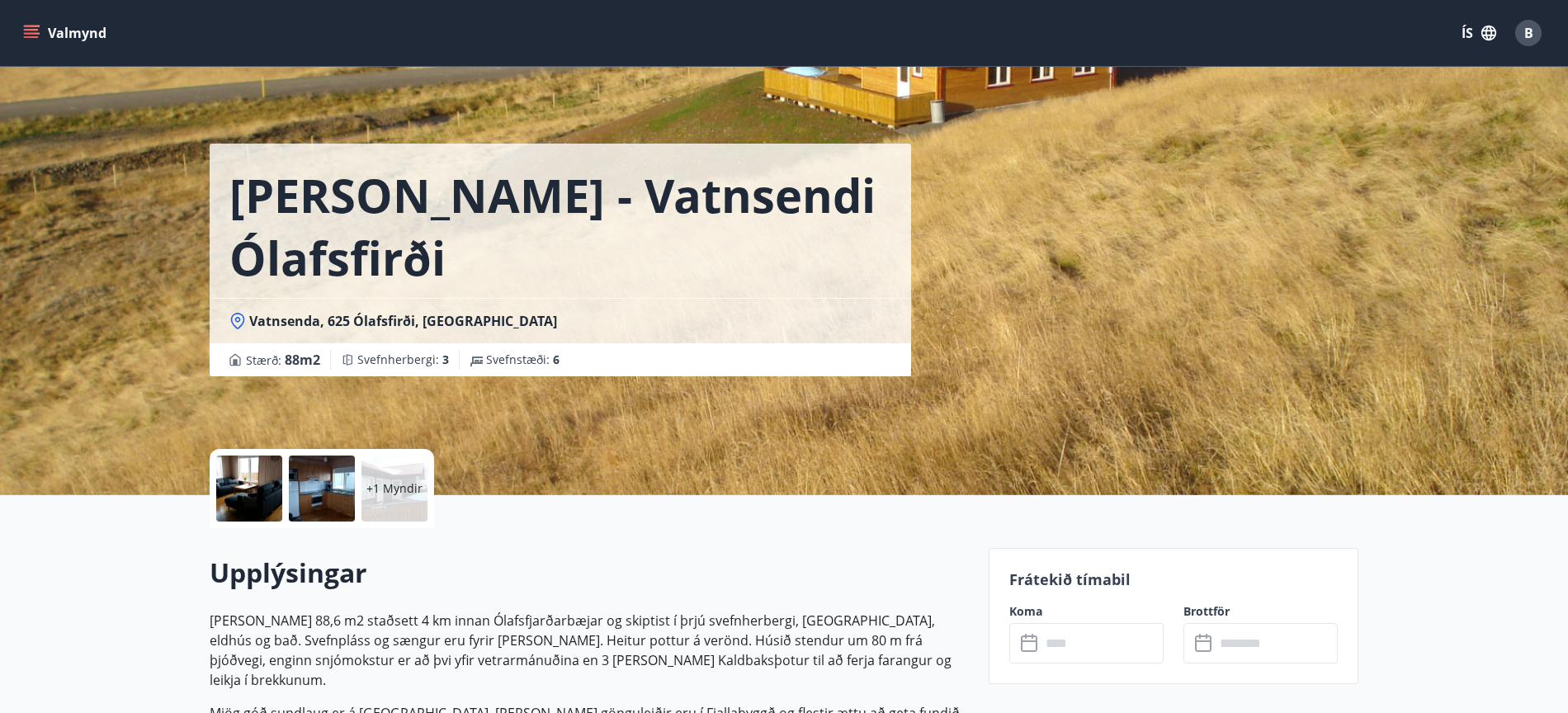
click at [240, 488] on div at bounding box center [249, 489] width 66 height 66
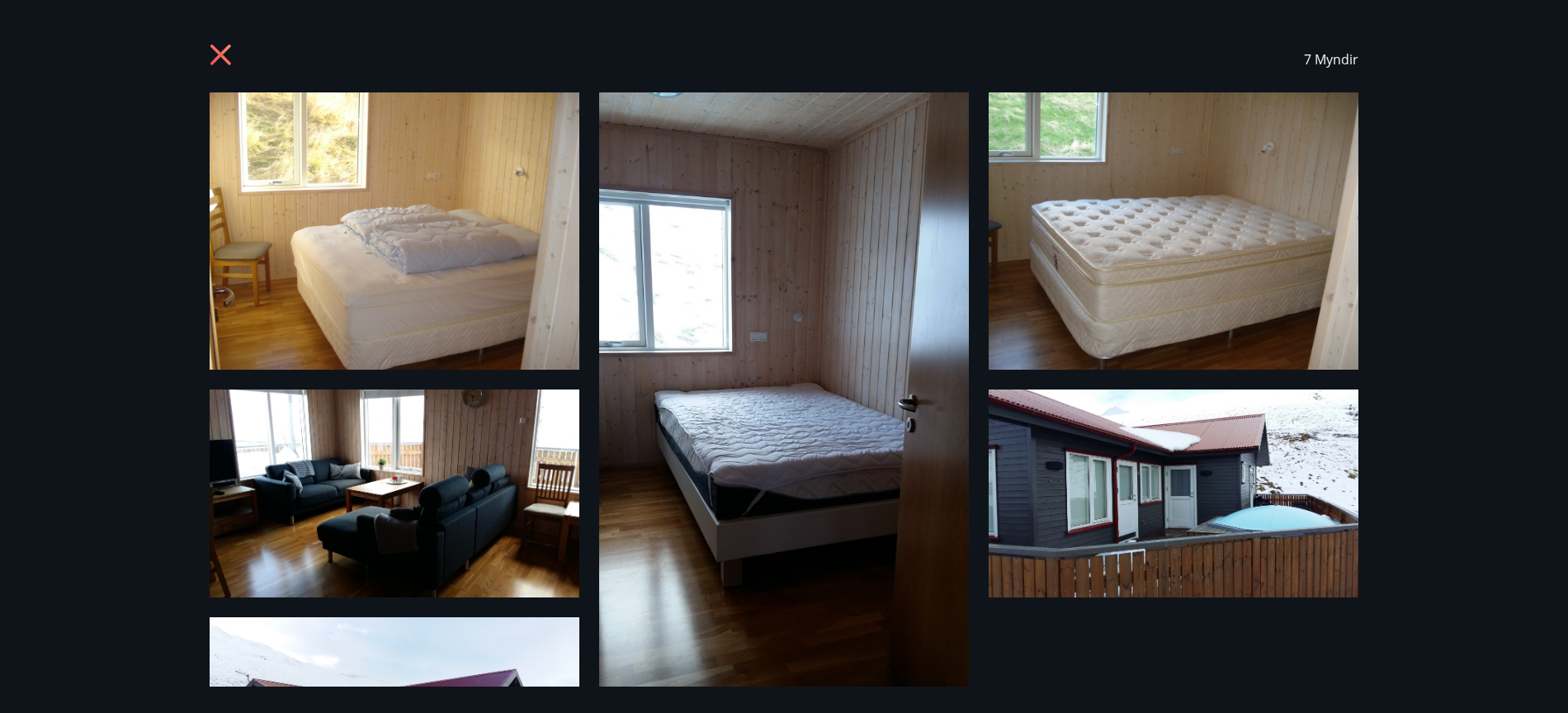
click at [224, 54] on icon at bounding box center [223, 57] width 26 height 26
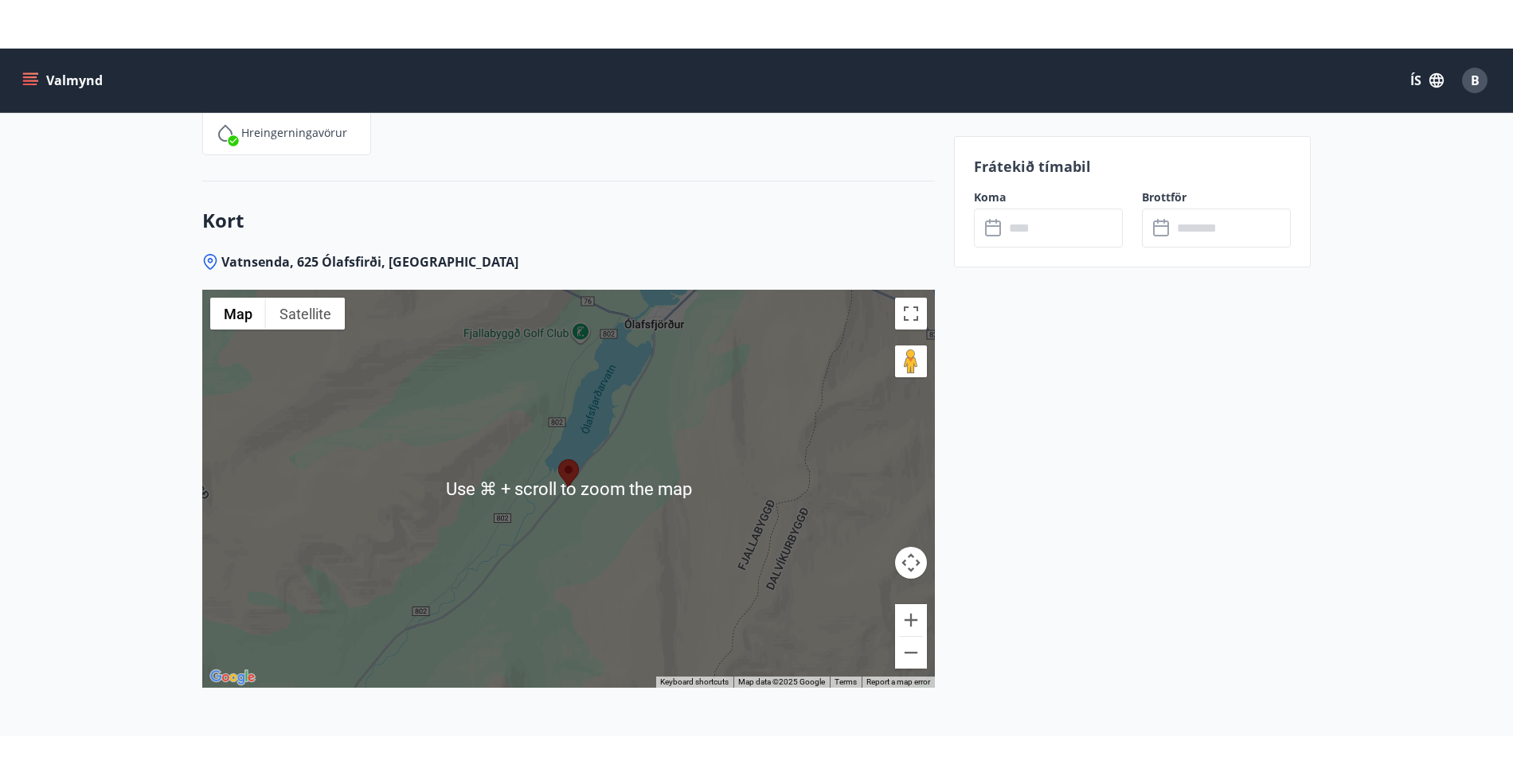
scroll to position [2400, 0]
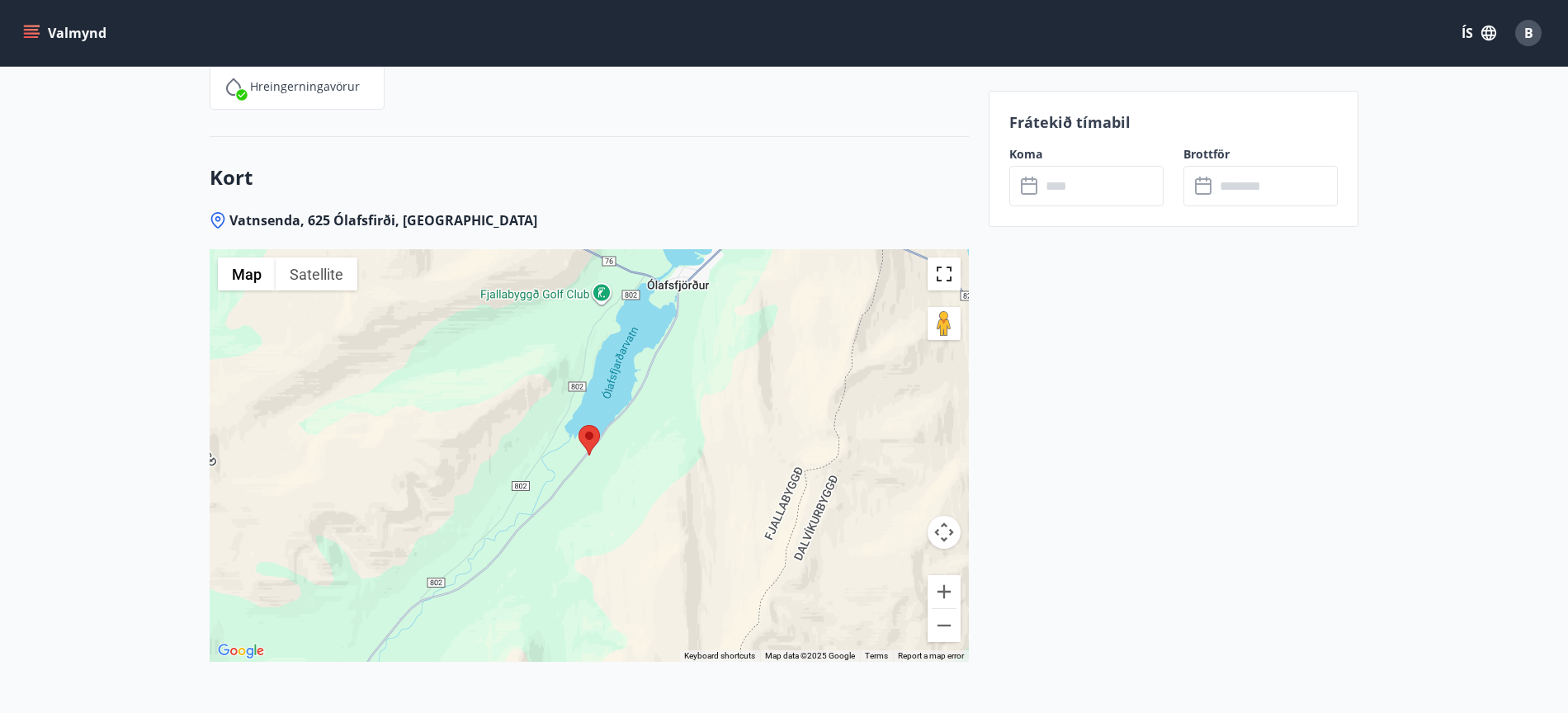
click at [948, 258] on button "Toggle fullscreen view" at bounding box center [944, 274] width 33 height 33
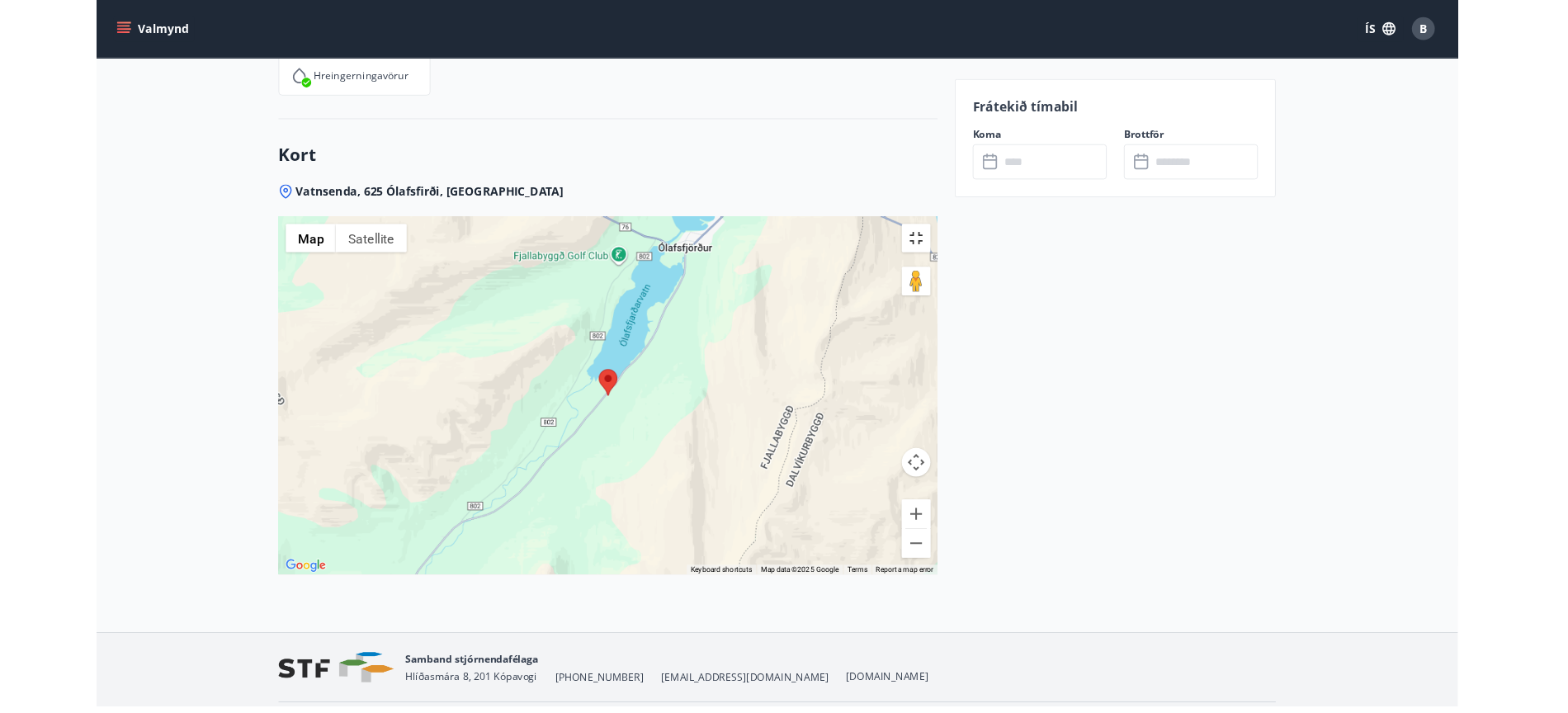
scroll to position [2344, 0]
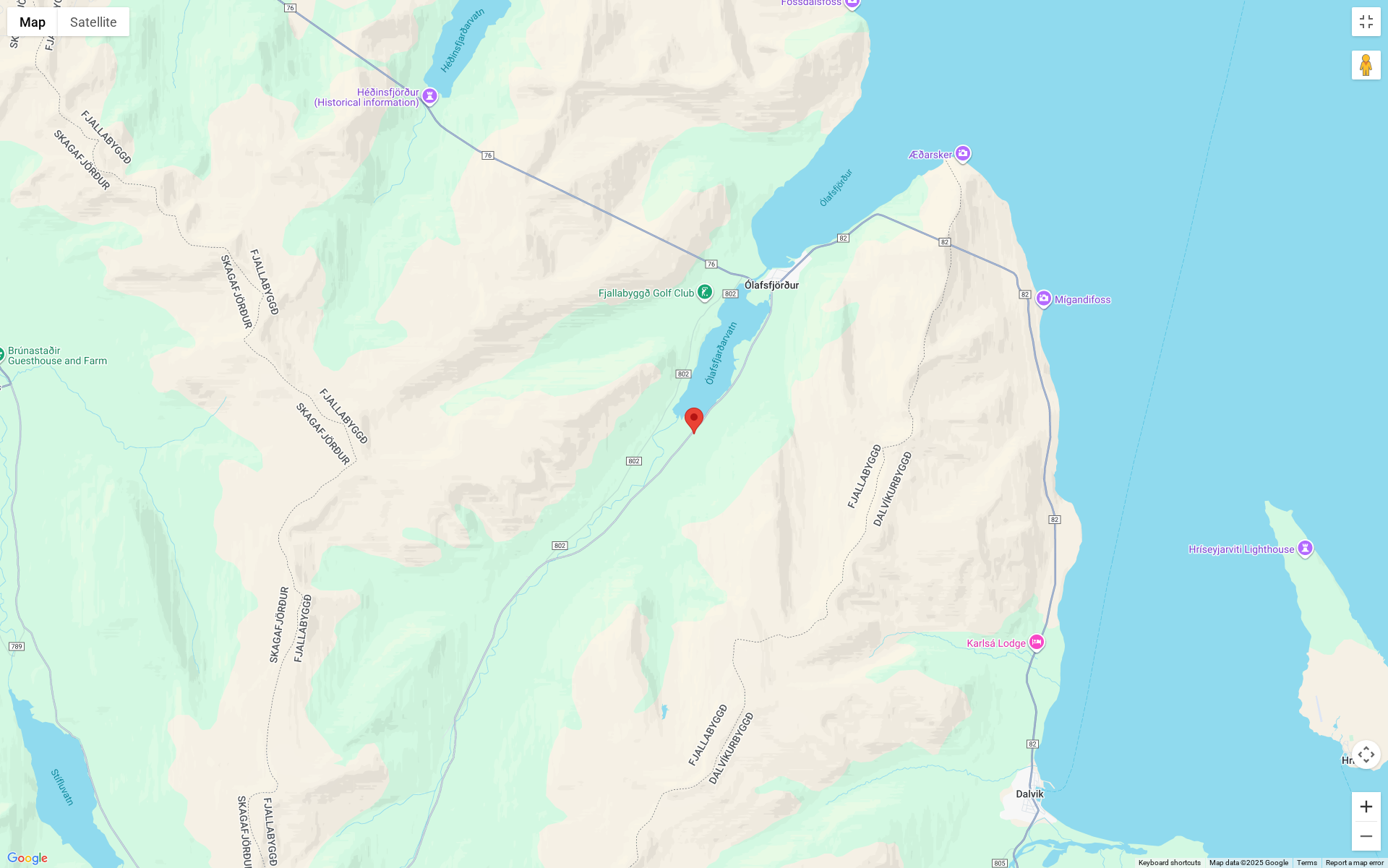
click at [1370, 623] on button "Zoom in" at bounding box center [1366, 806] width 29 height 29
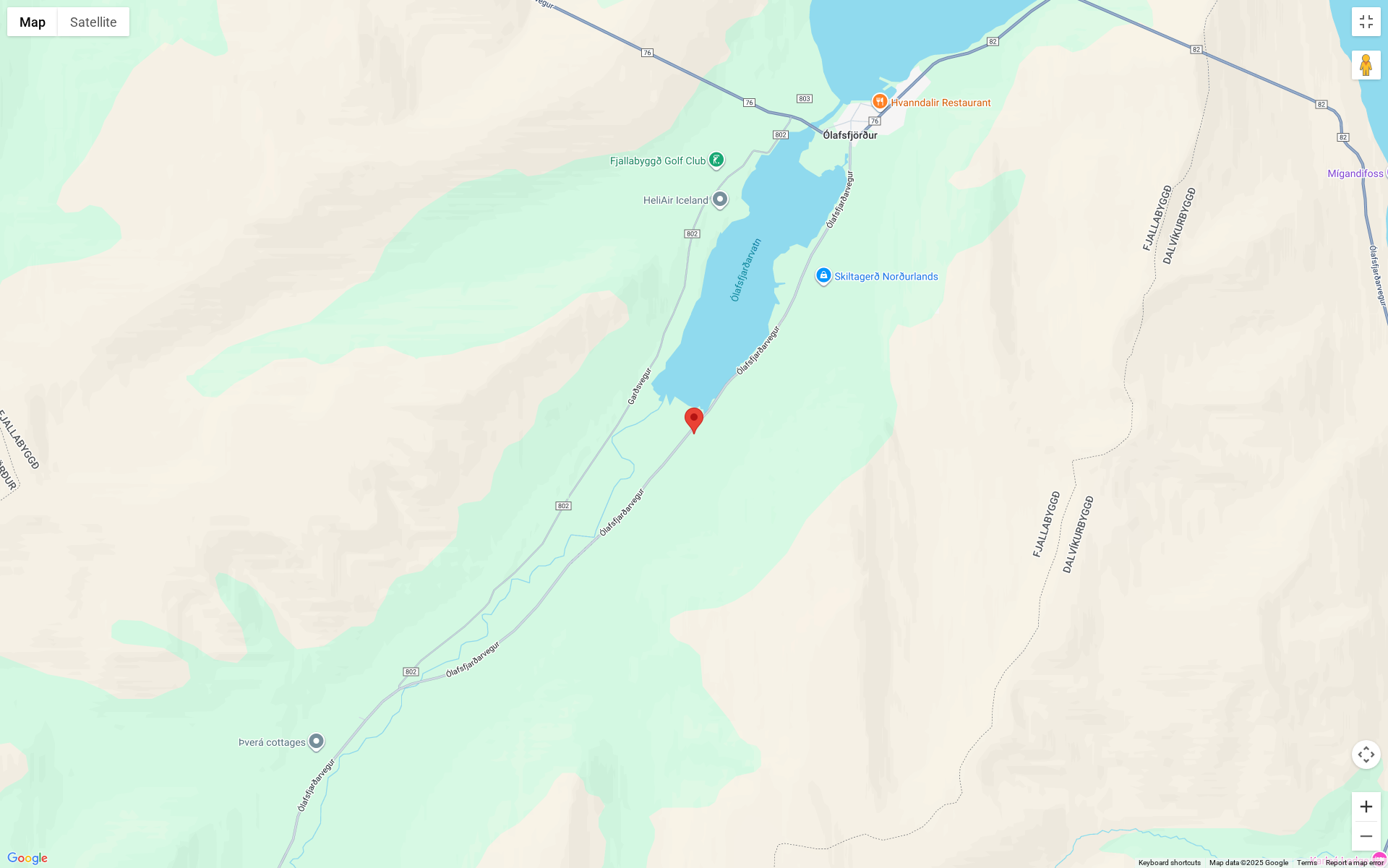
click at [1370, 623] on button "Zoom in" at bounding box center [1366, 806] width 29 height 29
